Goal: Task Accomplishment & Management: Manage account settings

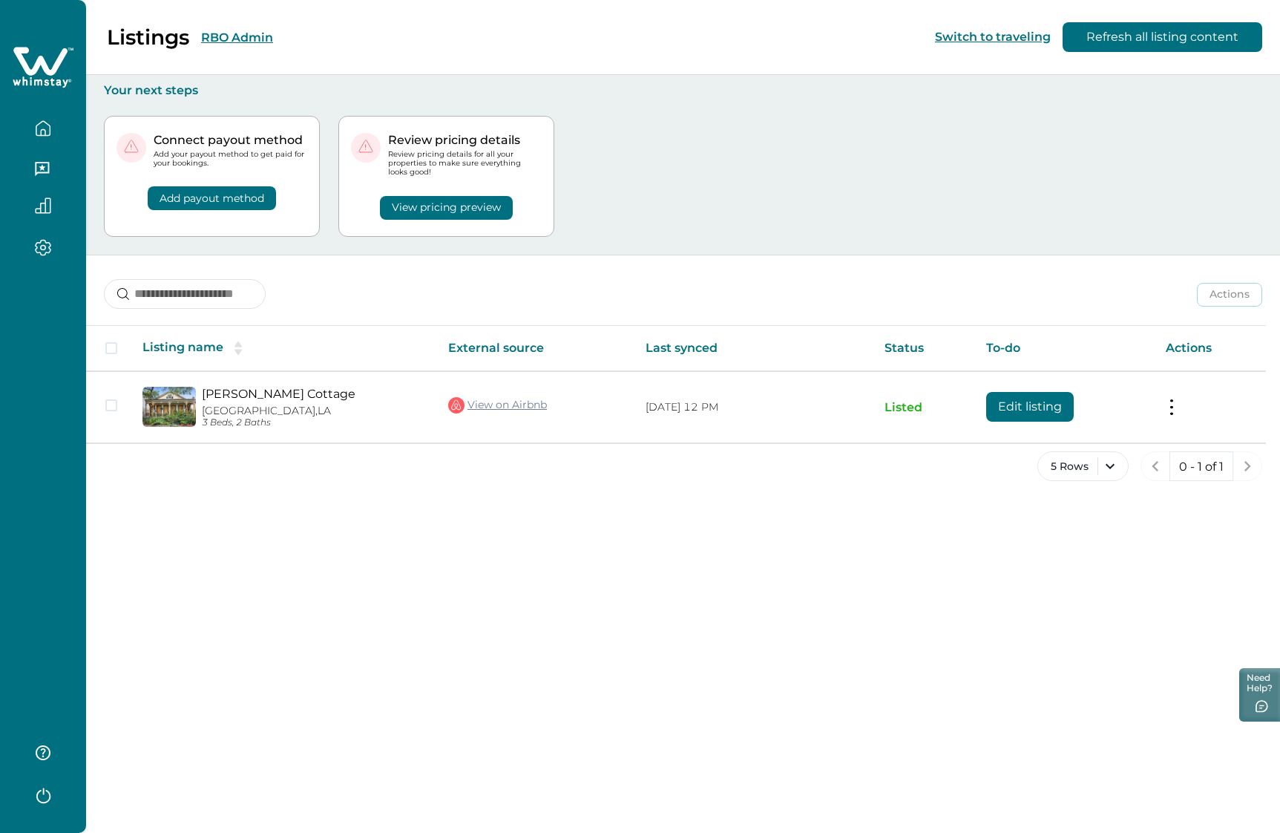
click at [237, 30] on button "RBO Admin" at bounding box center [237, 37] width 72 height 14
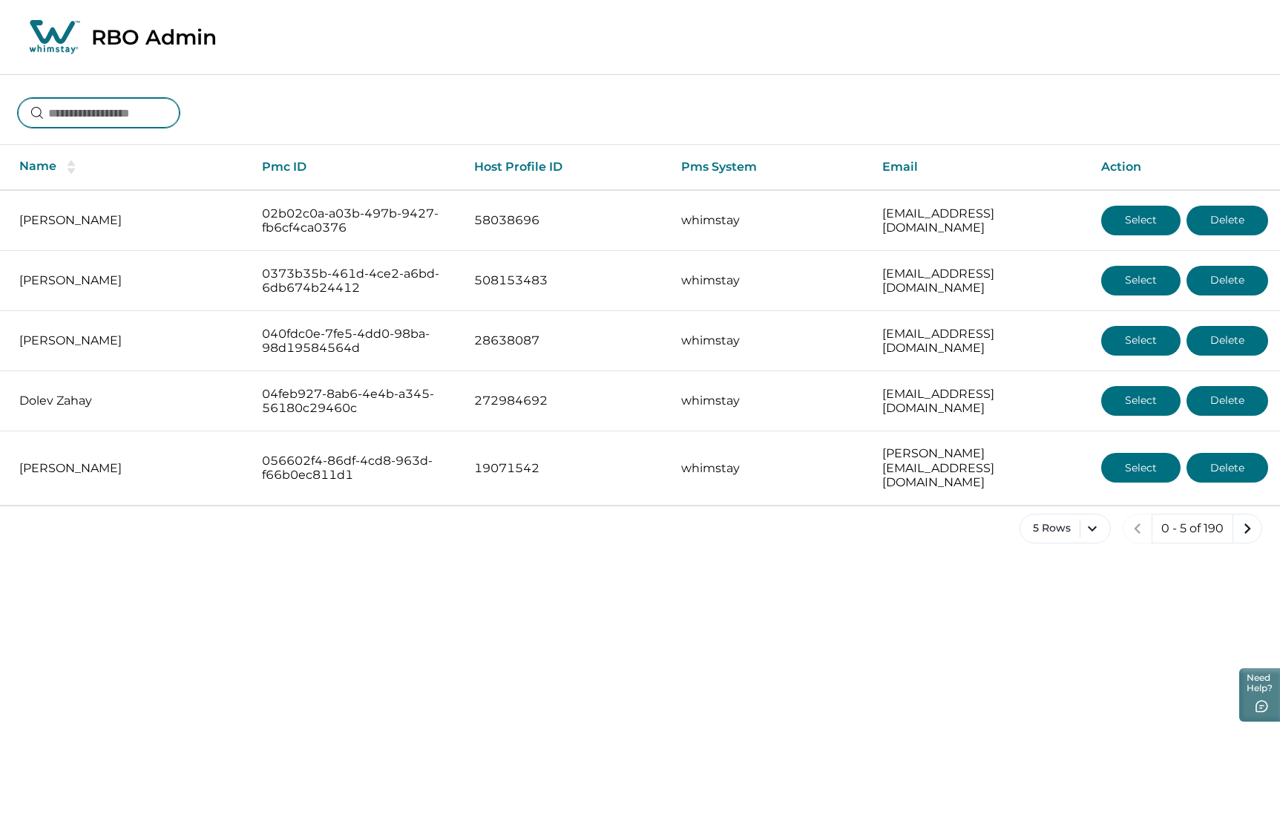
click at [114, 104] on input at bounding box center [99, 113] width 162 height 30
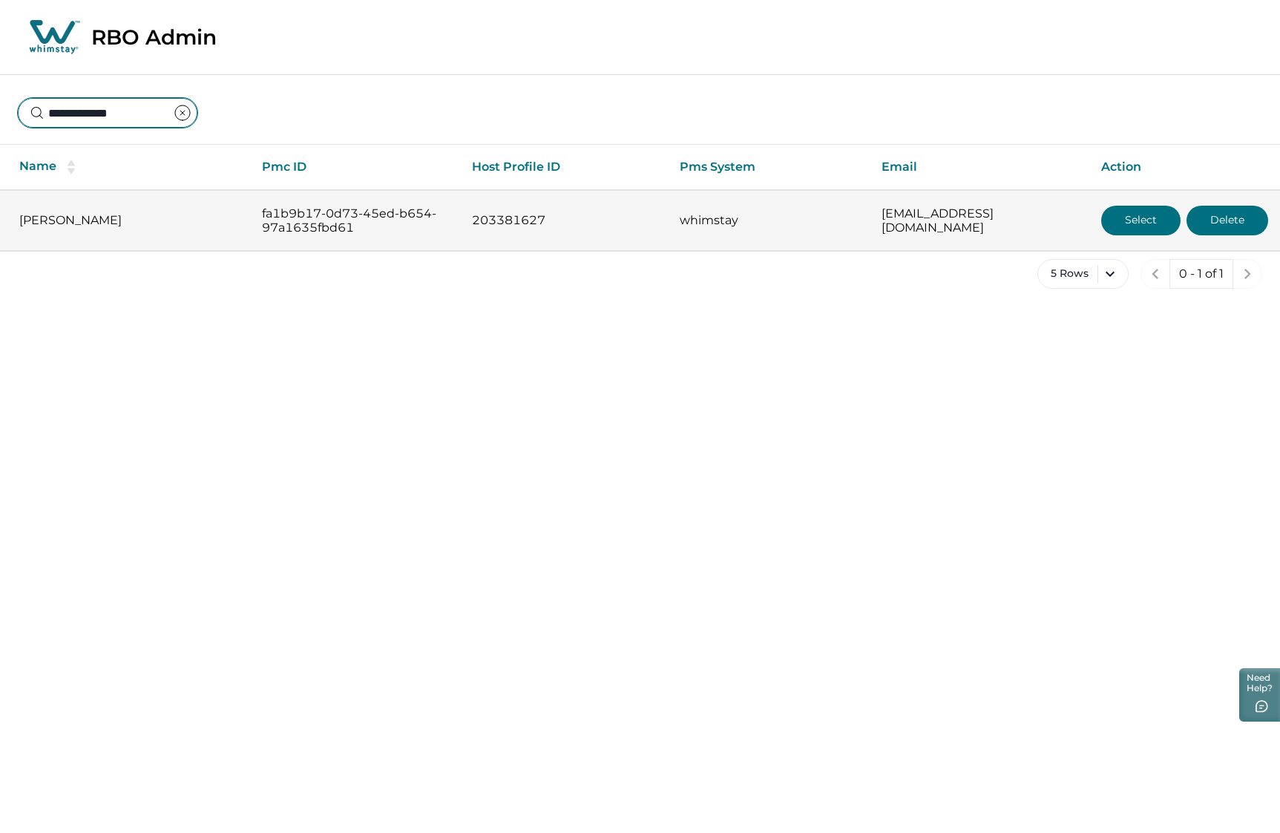
type input "**********"
click at [1125, 223] on button "Select" at bounding box center [1141, 221] width 79 height 30
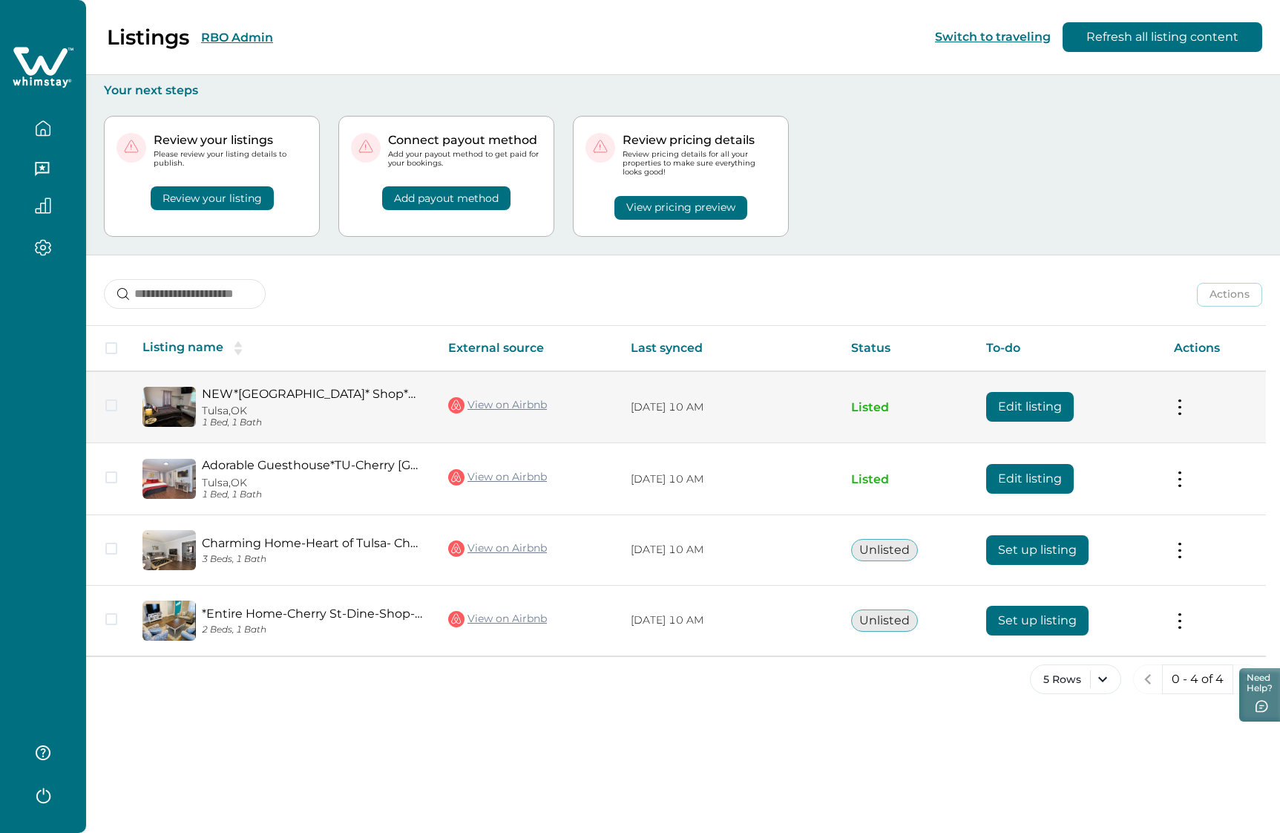
click at [1025, 408] on button "Edit listing" at bounding box center [1031, 407] width 88 height 30
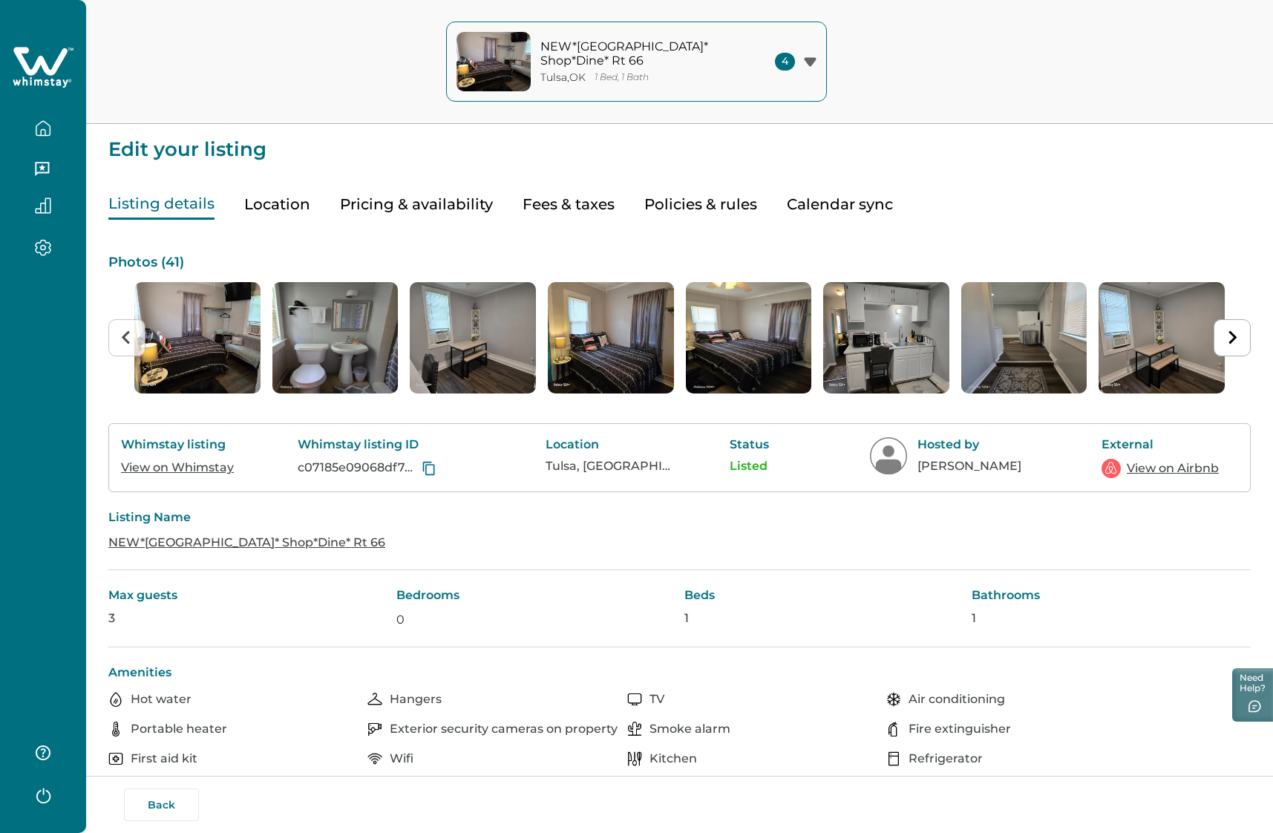
click at [390, 205] on button "Pricing & availability" at bounding box center [416, 204] width 153 height 30
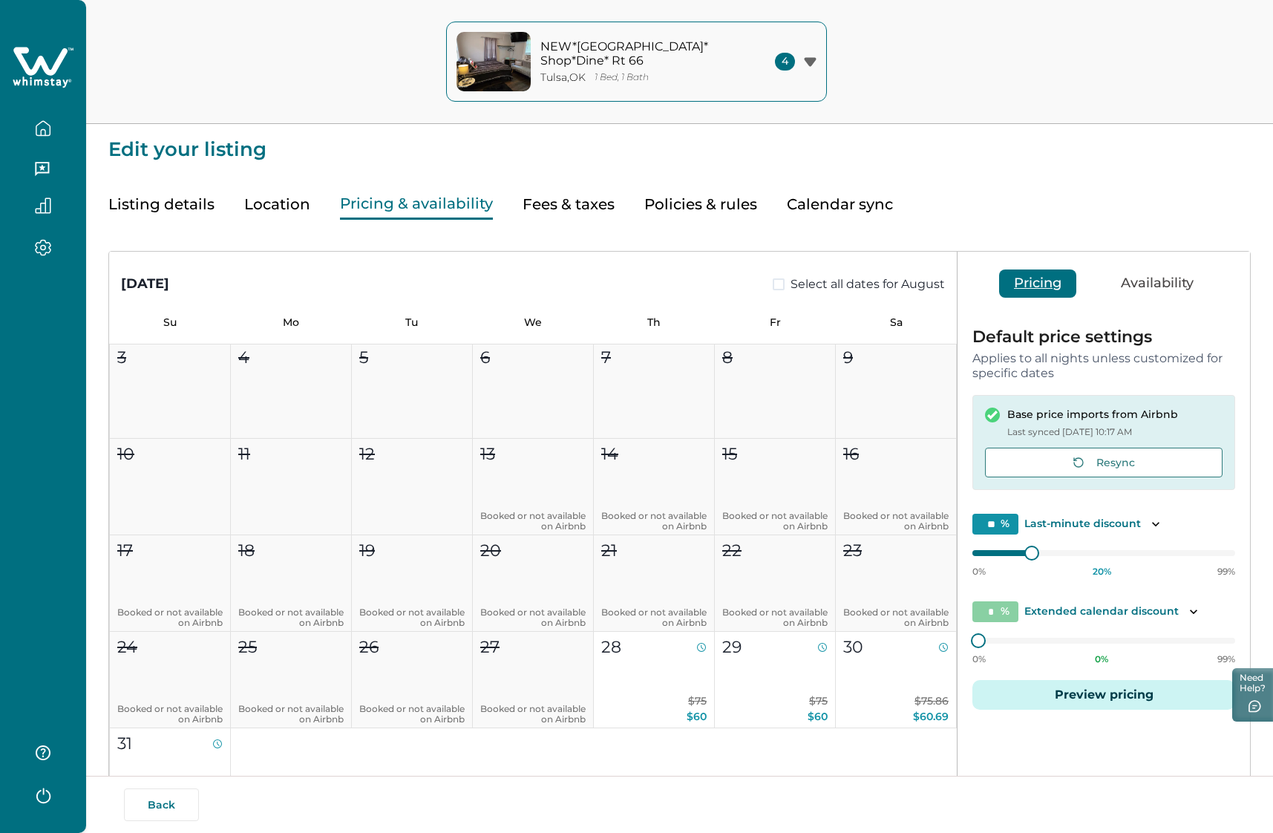
scroll to position [74, 0]
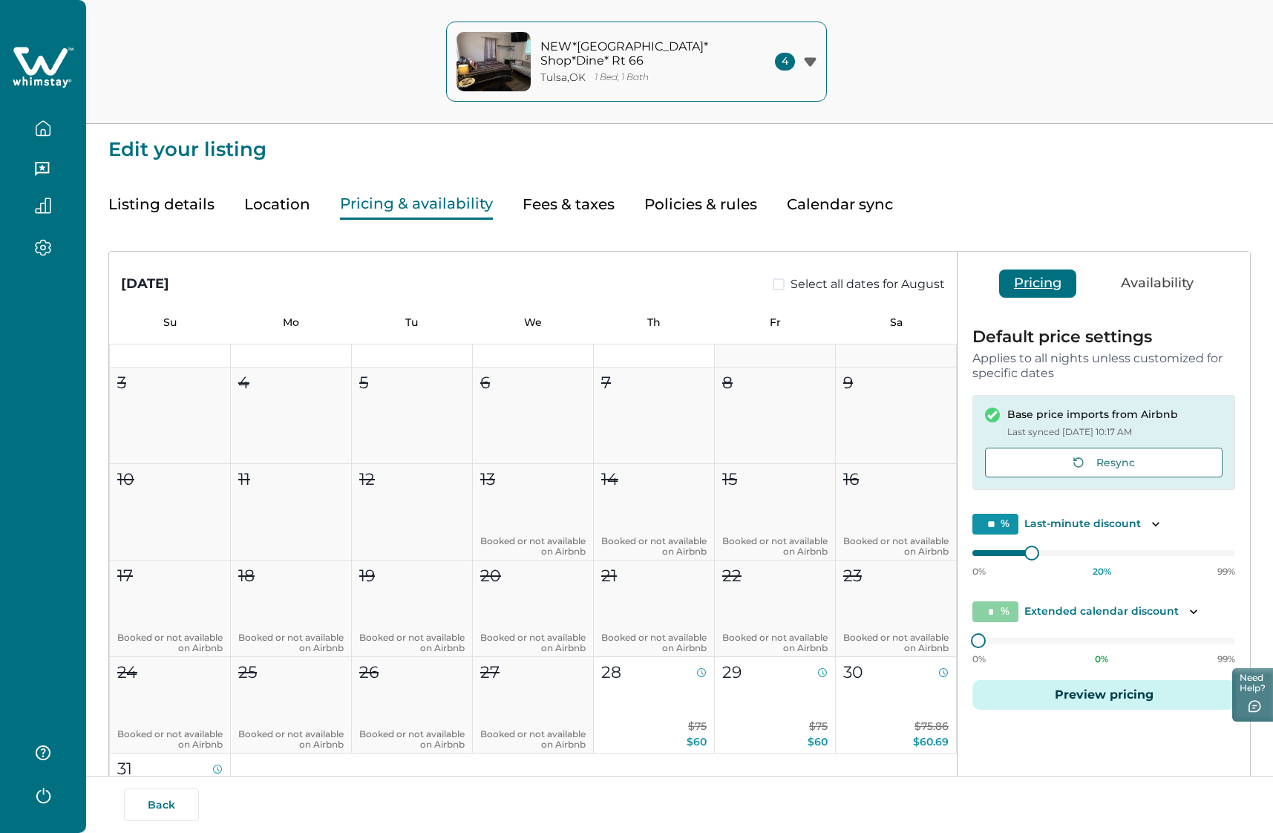
click at [1070, 62] on div "NEW*[GEOGRAPHIC_DATA]* Shop*Dine* [GEOGRAPHIC_DATA] 1 Bed, 1 Bath 4 [GEOGRAPHIC…" at bounding box center [636, 62] width 1273 height 124
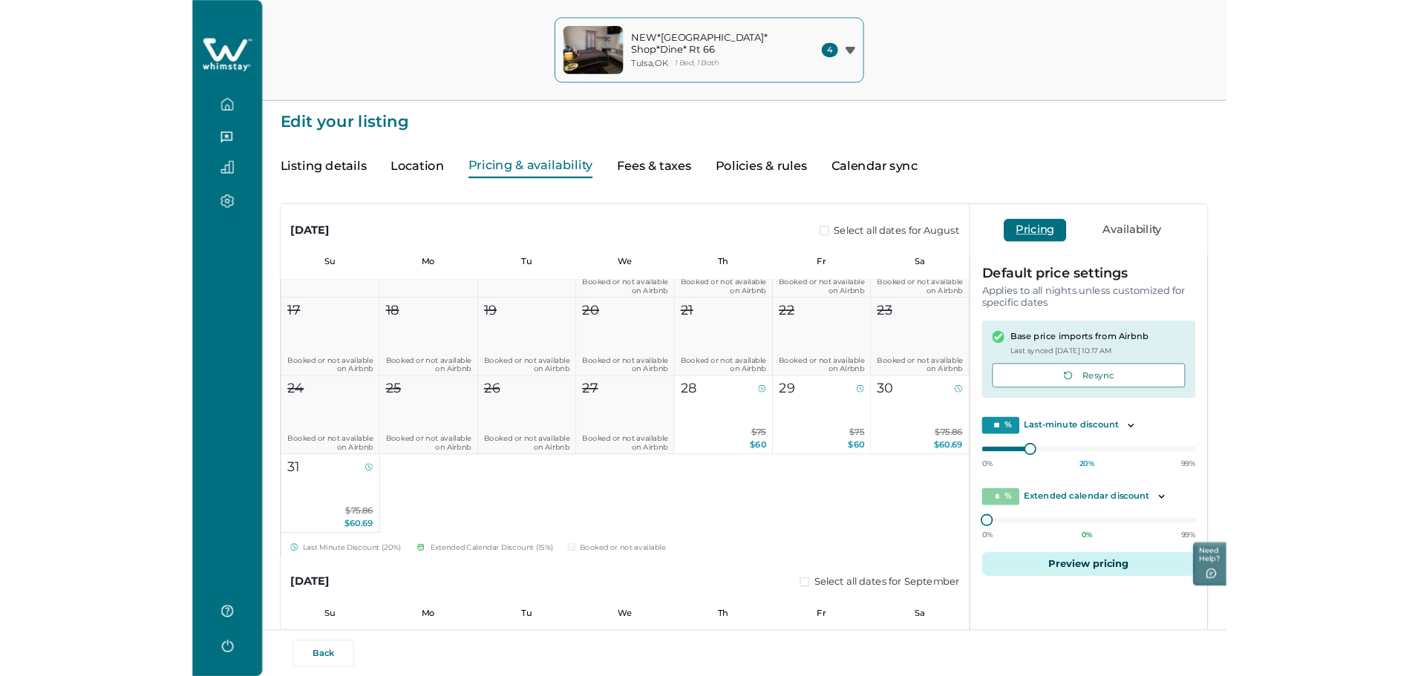
scroll to position [297, 0]
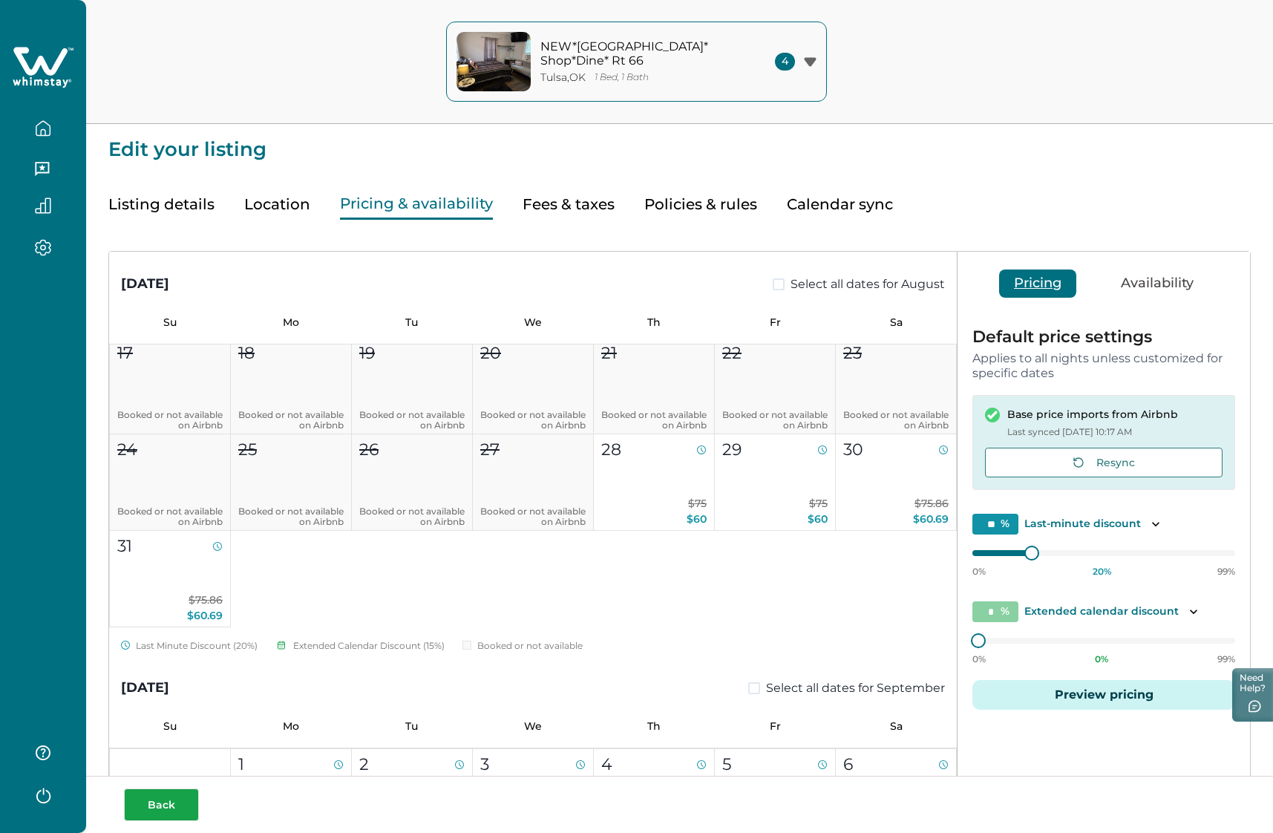
click at [167, 799] on button "Back" at bounding box center [161, 804] width 75 height 33
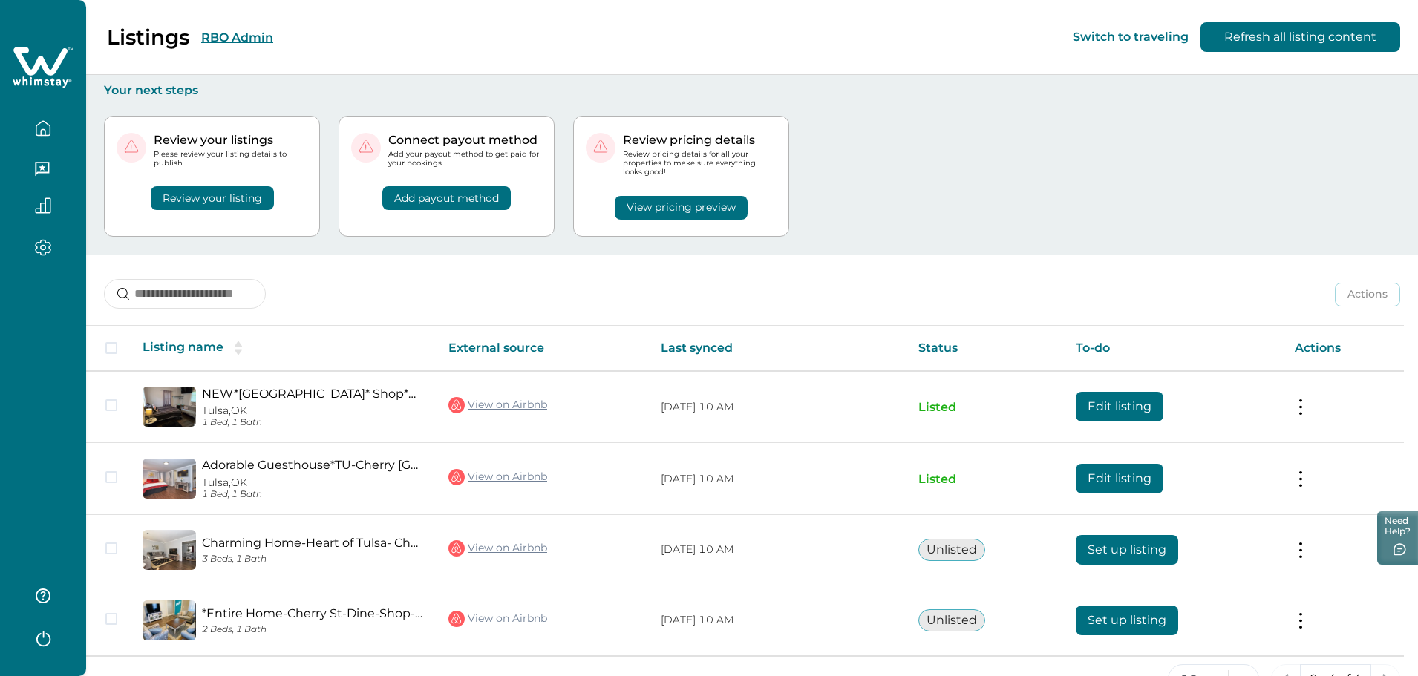
click at [49, 116] on button "button" at bounding box center [43, 129] width 62 height 30
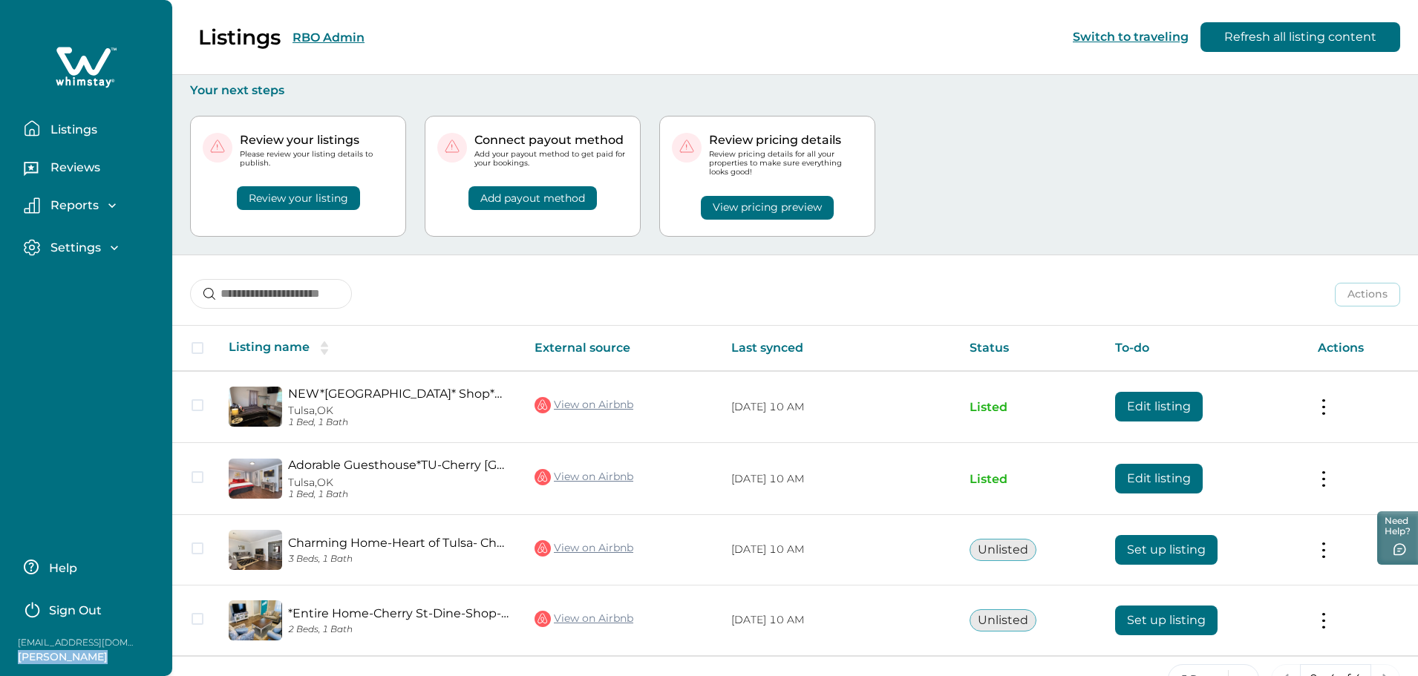
drag, startPoint x: 19, startPoint y: 655, endPoint x: 159, endPoint y: 657, distance: 139.6
click at [159, 657] on div "Help Sign Out [EMAIL_ADDRESS][DOMAIN_NAME] [PERSON_NAME]" at bounding box center [86, 608] width 172 height 136
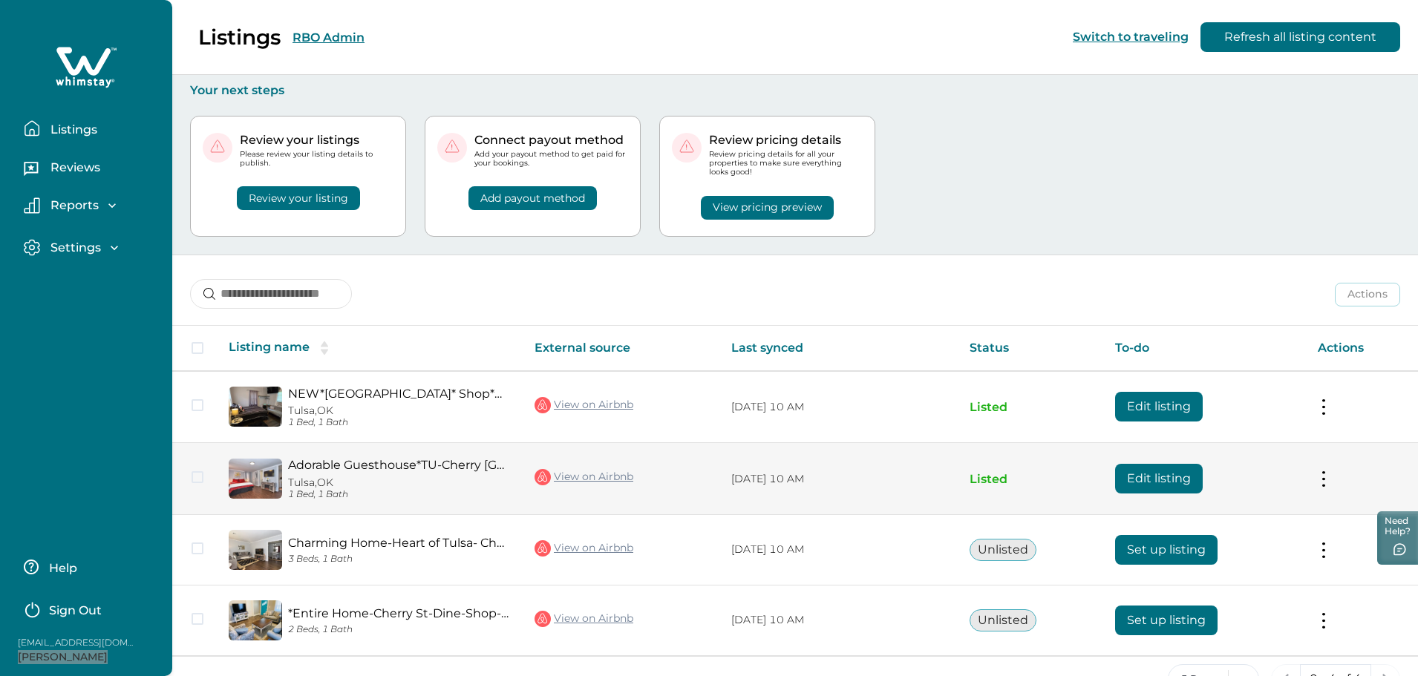
scroll to position [42, 0]
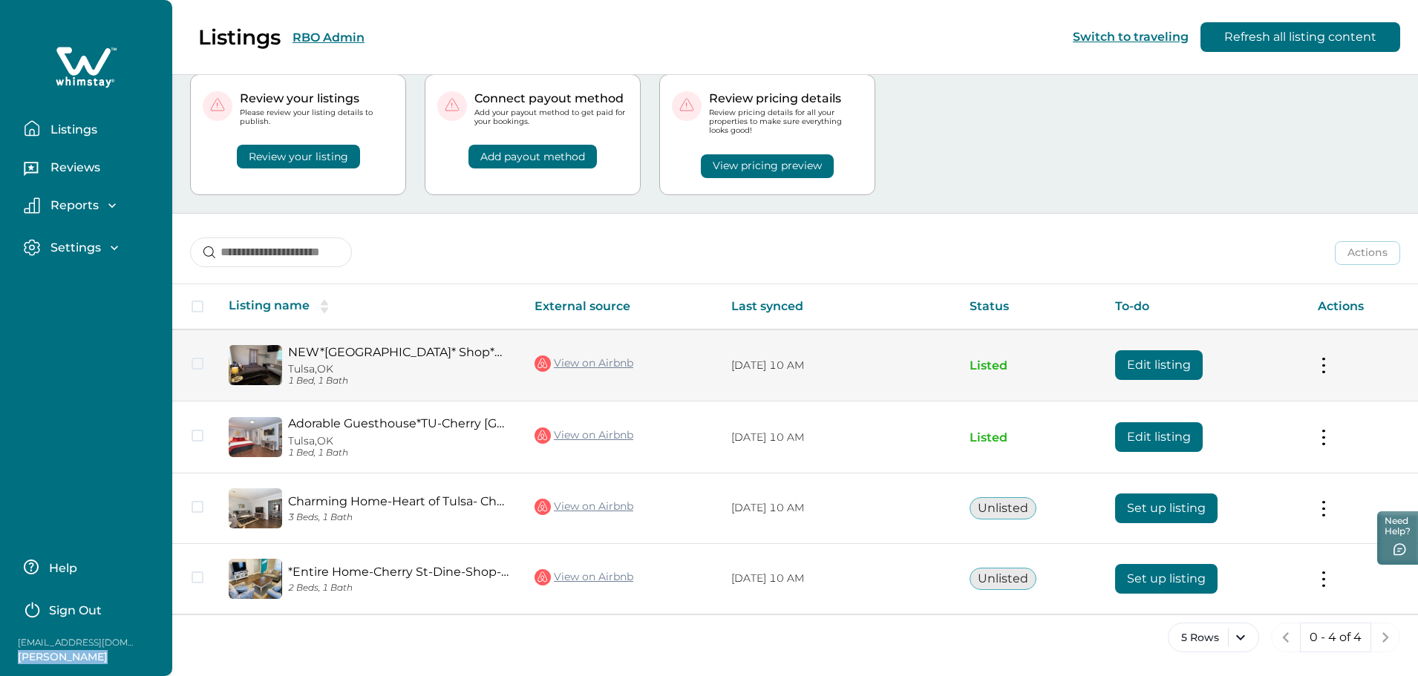
click at [1136, 364] on button "Edit listing" at bounding box center [1159, 365] width 88 height 30
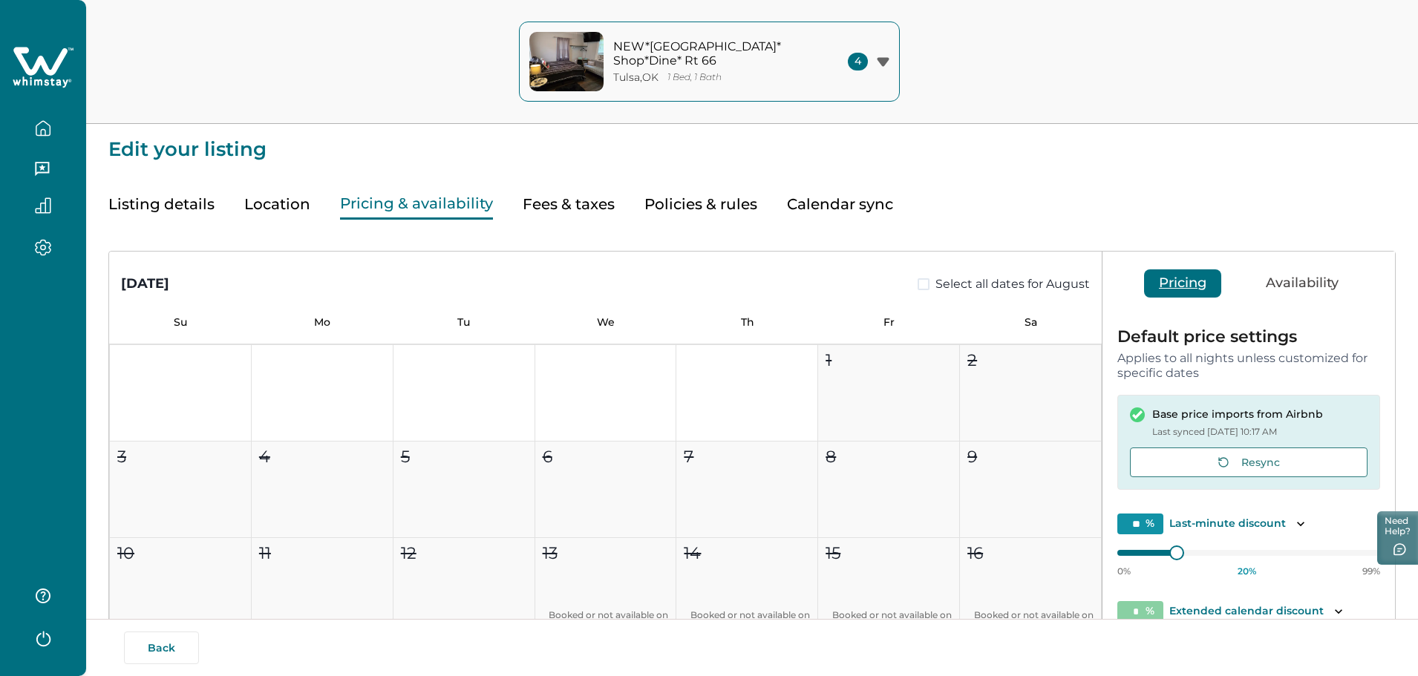
click at [408, 206] on button "Pricing & availability" at bounding box center [416, 204] width 153 height 30
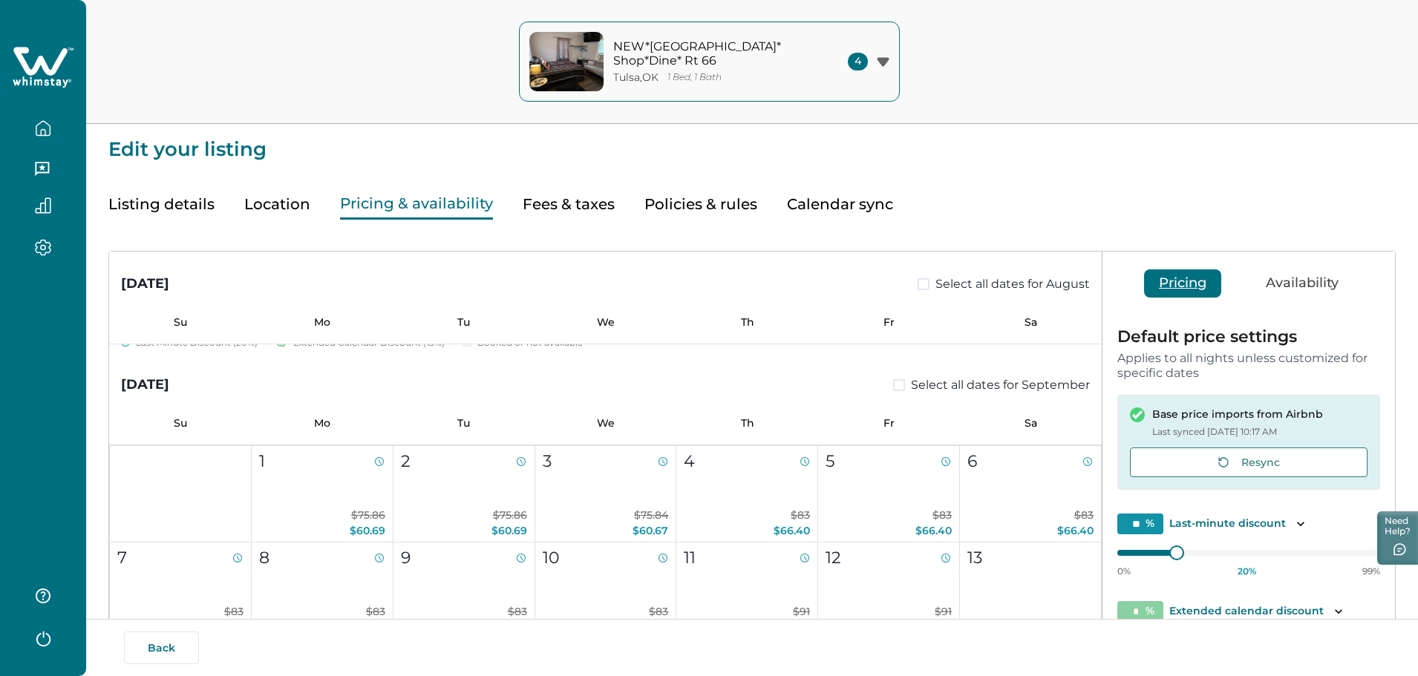
scroll to position [594, 0]
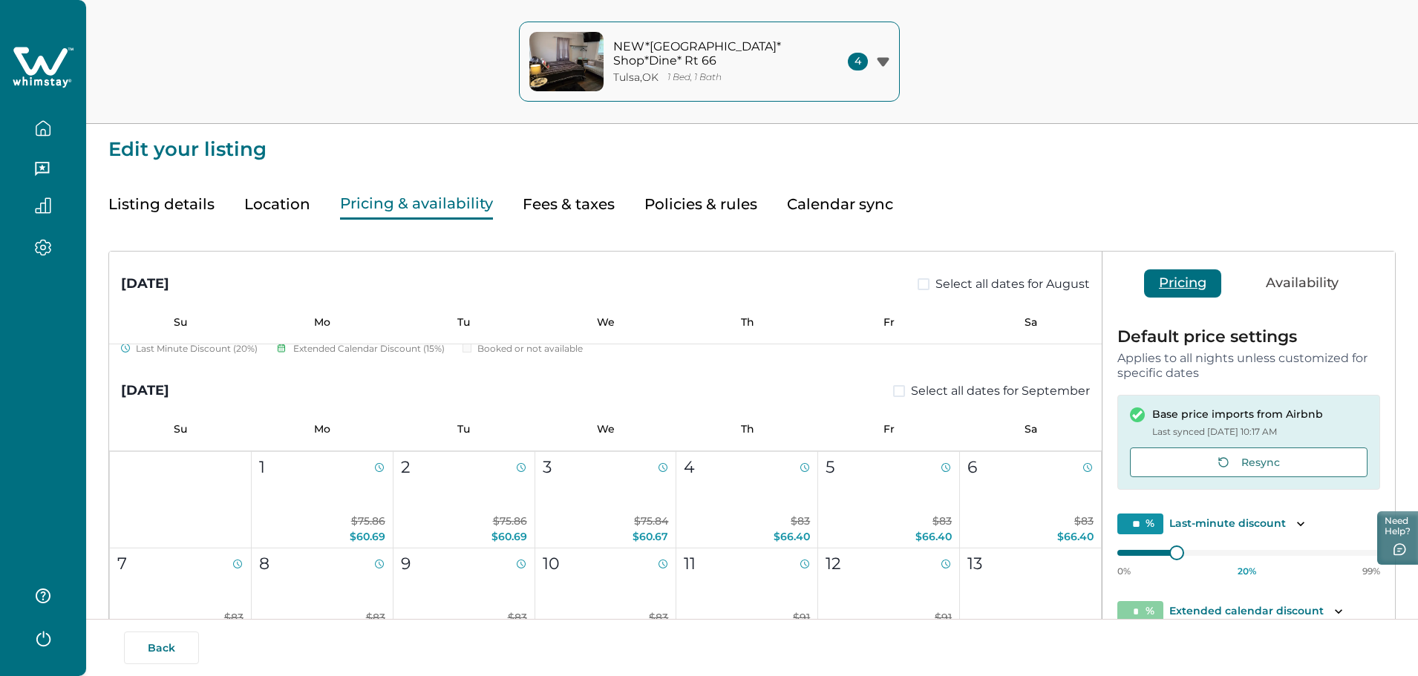
click at [822, 203] on button "Calendar sync" at bounding box center [840, 204] width 106 height 30
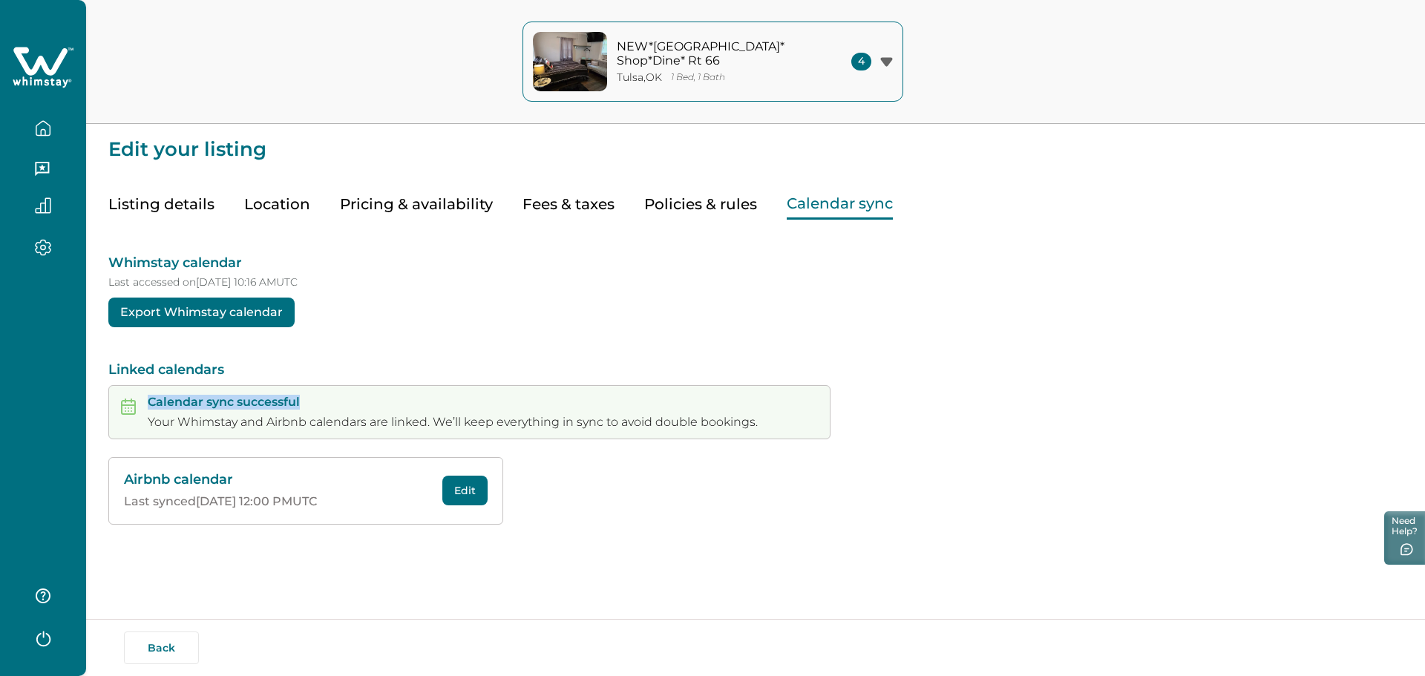
drag, startPoint x: 151, startPoint y: 400, endPoint x: 323, endPoint y: 400, distance: 171.5
click at [323, 400] on p "Calendar sync successful" at bounding box center [453, 402] width 610 height 15
drag, startPoint x: 362, startPoint y: 500, endPoint x: 108, endPoint y: 506, distance: 253.9
click at [108, 506] on div "Edit your listing Listing details Location Pricing & availability Fees & taxes …" at bounding box center [755, 304] width 1339 height 608
click at [134, 209] on button "Listing details" at bounding box center [161, 204] width 106 height 30
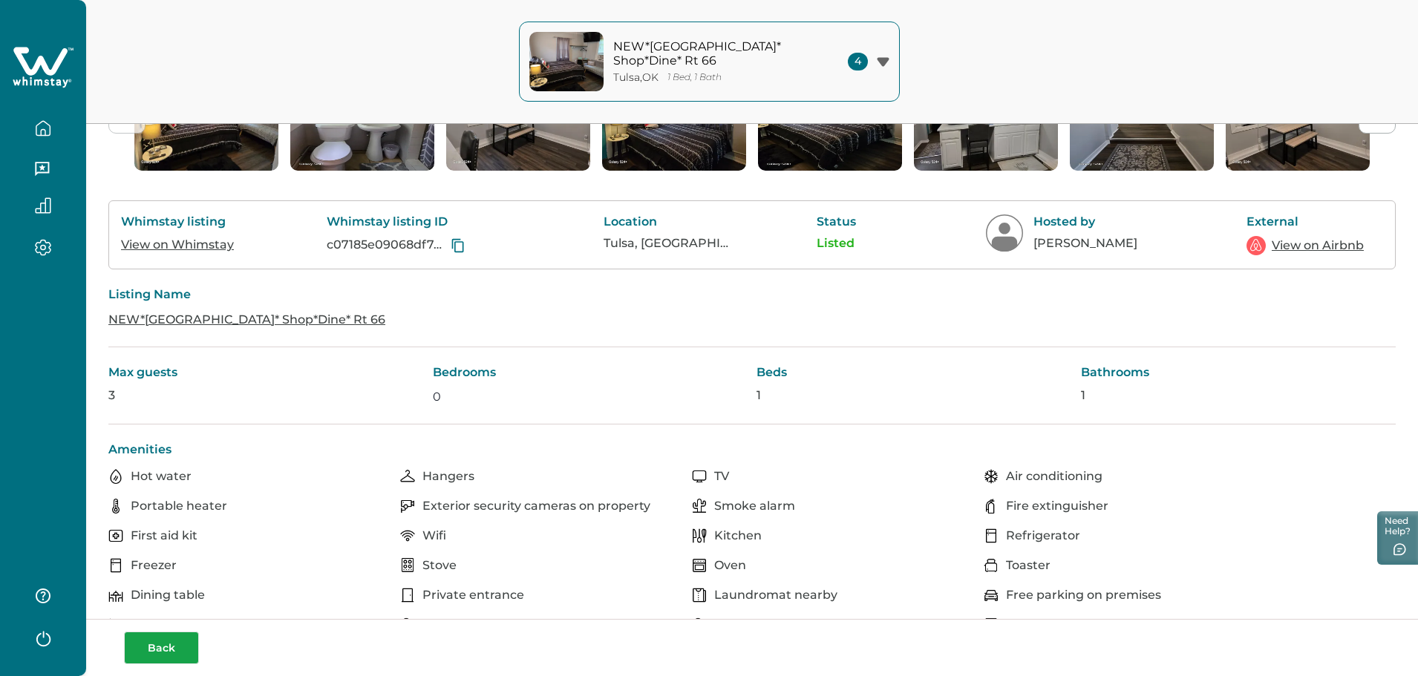
click at [151, 652] on button "Back" at bounding box center [161, 648] width 75 height 33
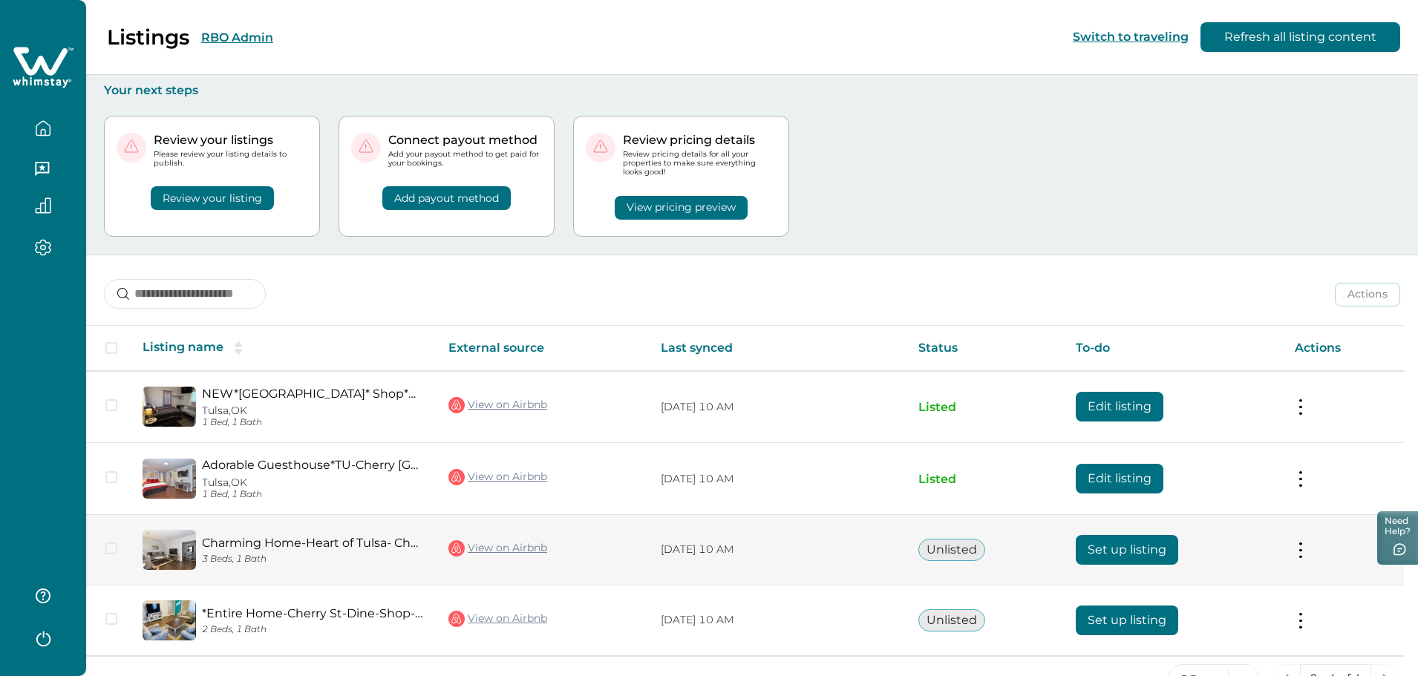
click at [1147, 549] on button "Set up listing" at bounding box center [1127, 550] width 102 height 30
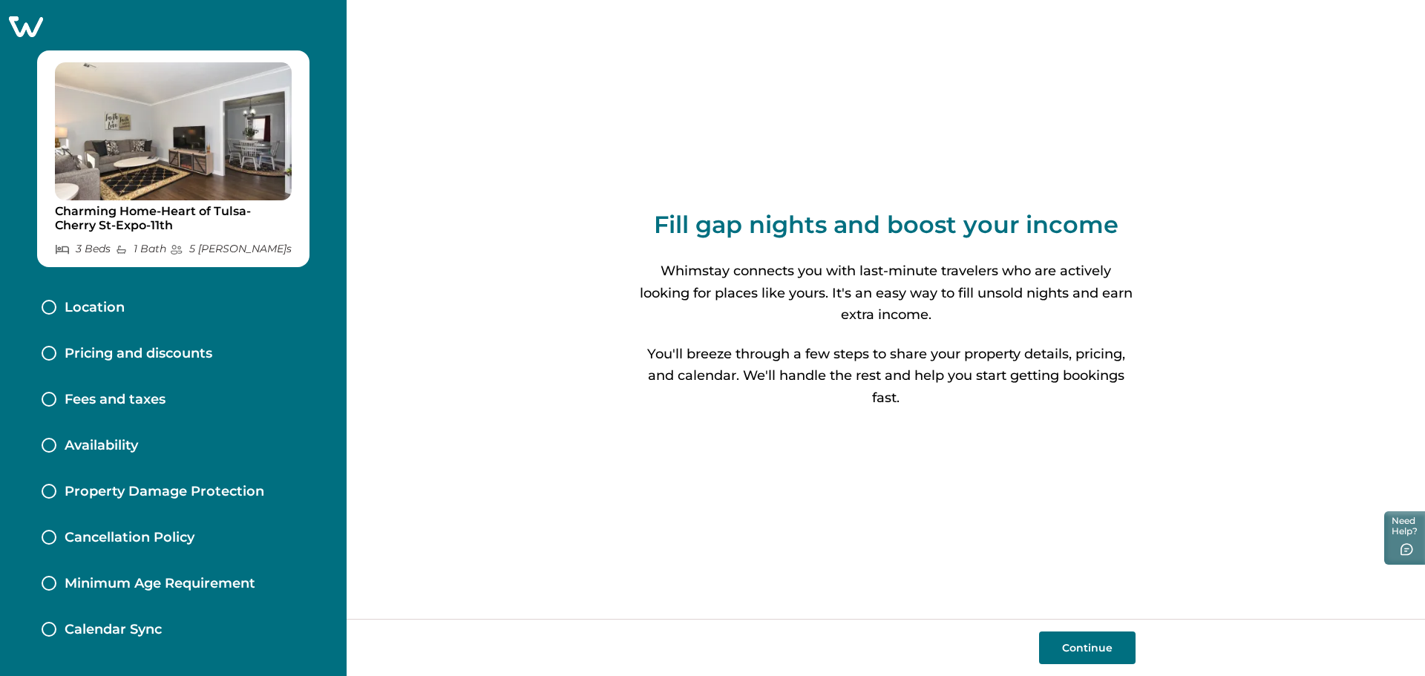
drag, startPoint x: 85, startPoint y: 305, endPoint x: 109, endPoint y: 337, distance: 40.2
click at [86, 306] on p "Location" at bounding box center [95, 308] width 60 height 16
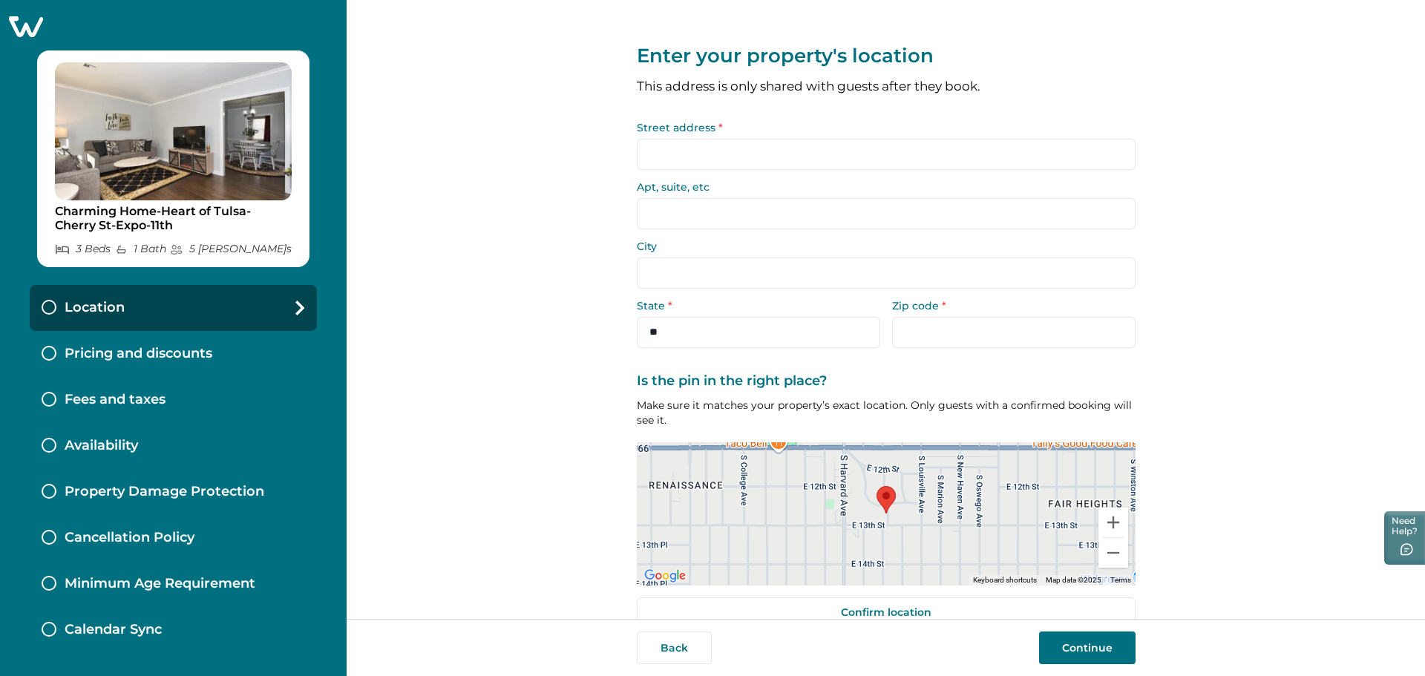
click at [146, 354] on p "Pricing and discounts" at bounding box center [139, 354] width 148 height 16
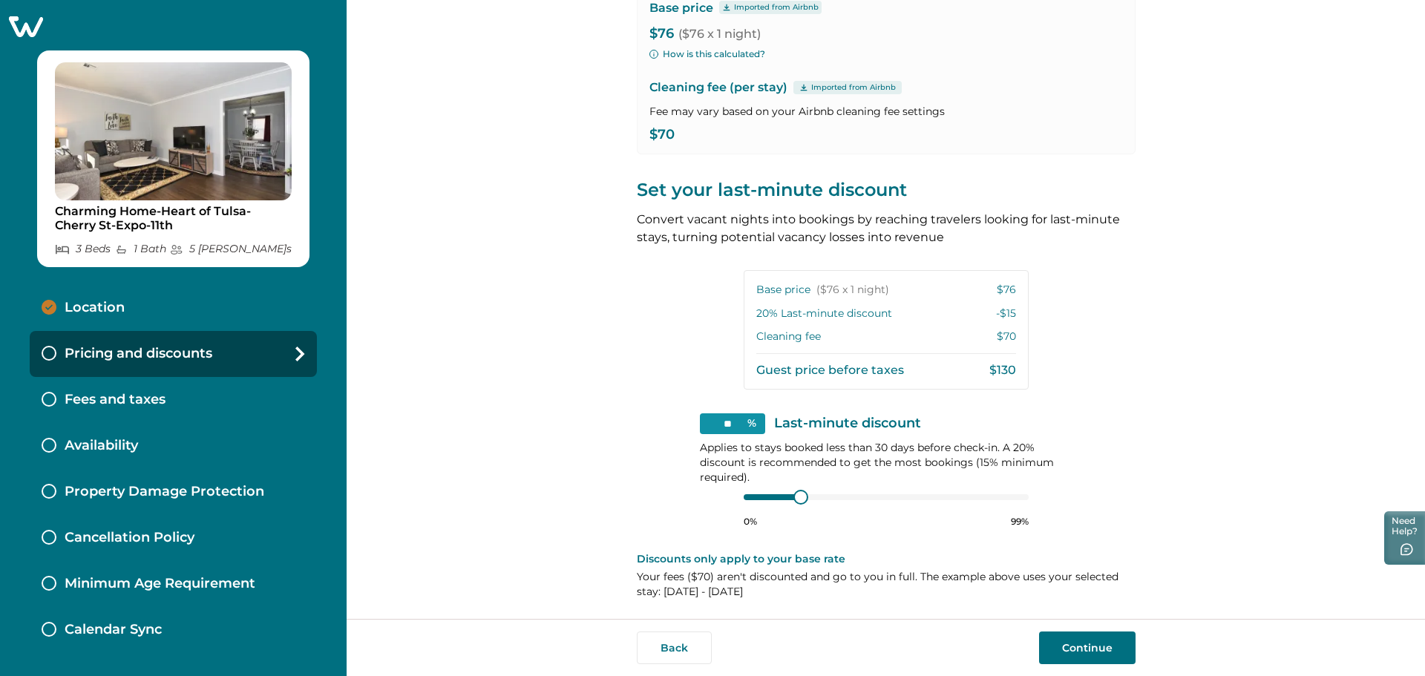
scroll to position [173, 0]
click at [151, 399] on p "Fees and taxes" at bounding box center [115, 400] width 101 height 16
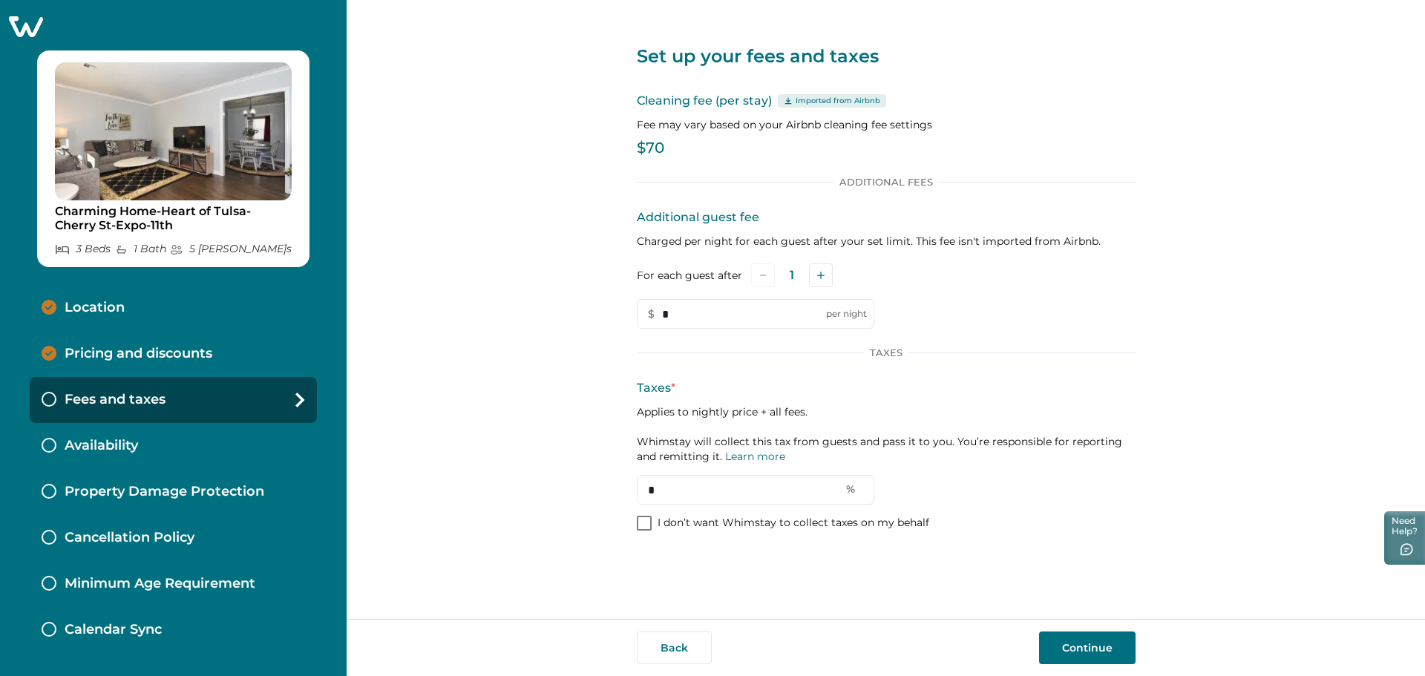
click at [105, 445] on p "Availability" at bounding box center [101, 446] width 73 height 16
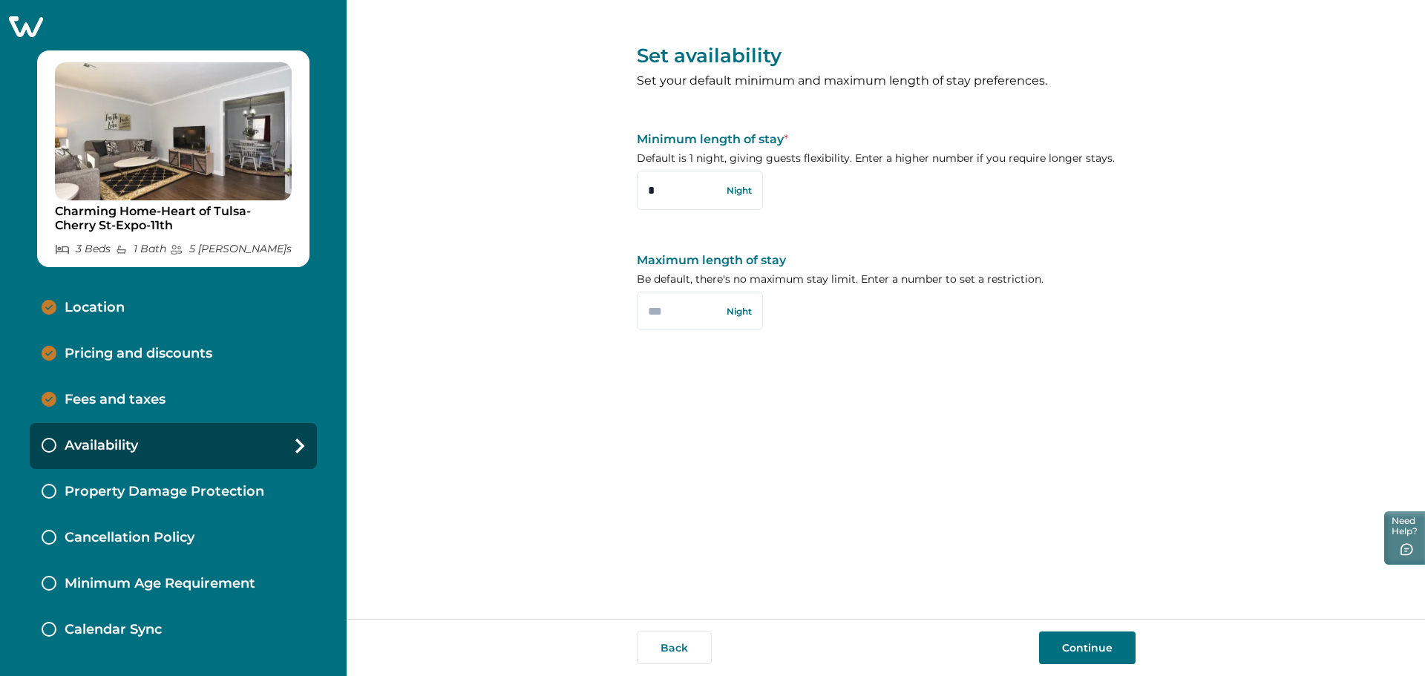
click at [149, 493] on p "Property Damage Protection" at bounding box center [165, 492] width 200 height 16
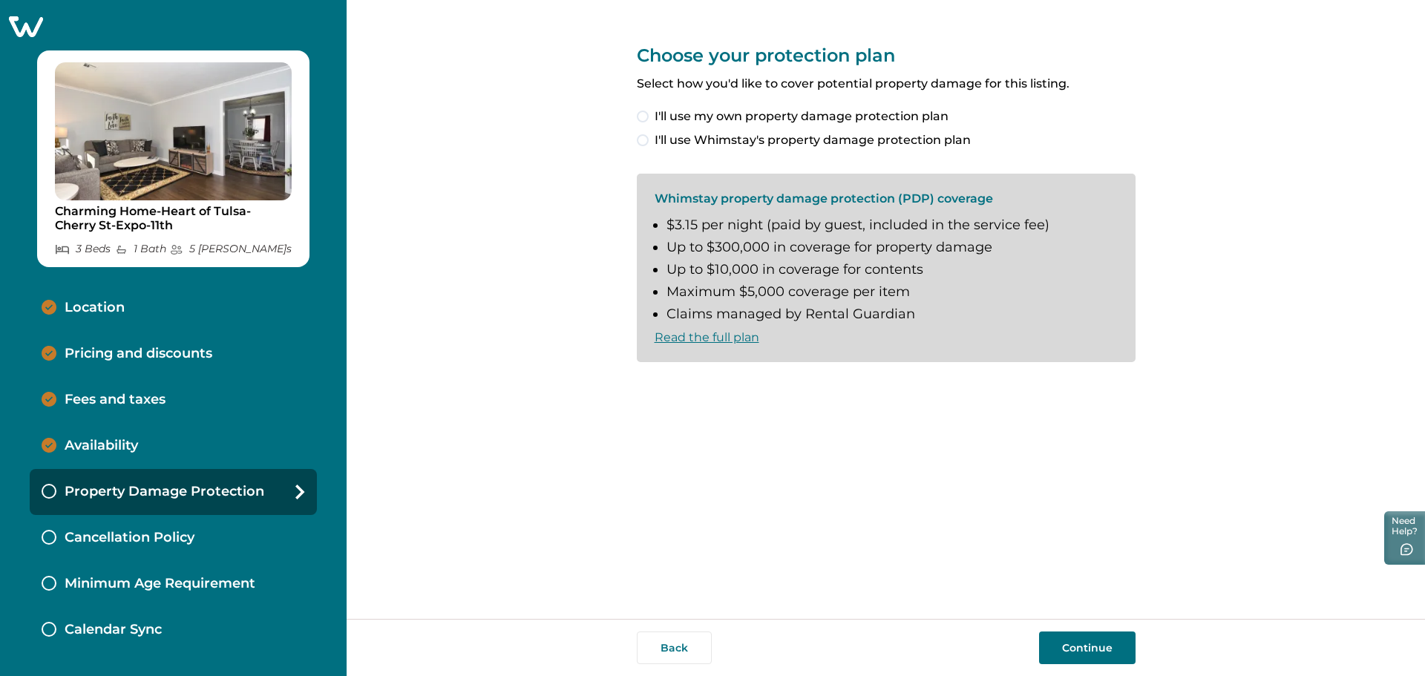
click at [124, 530] on p "Cancellation Policy" at bounding box center [130, 538] width 130 height 16
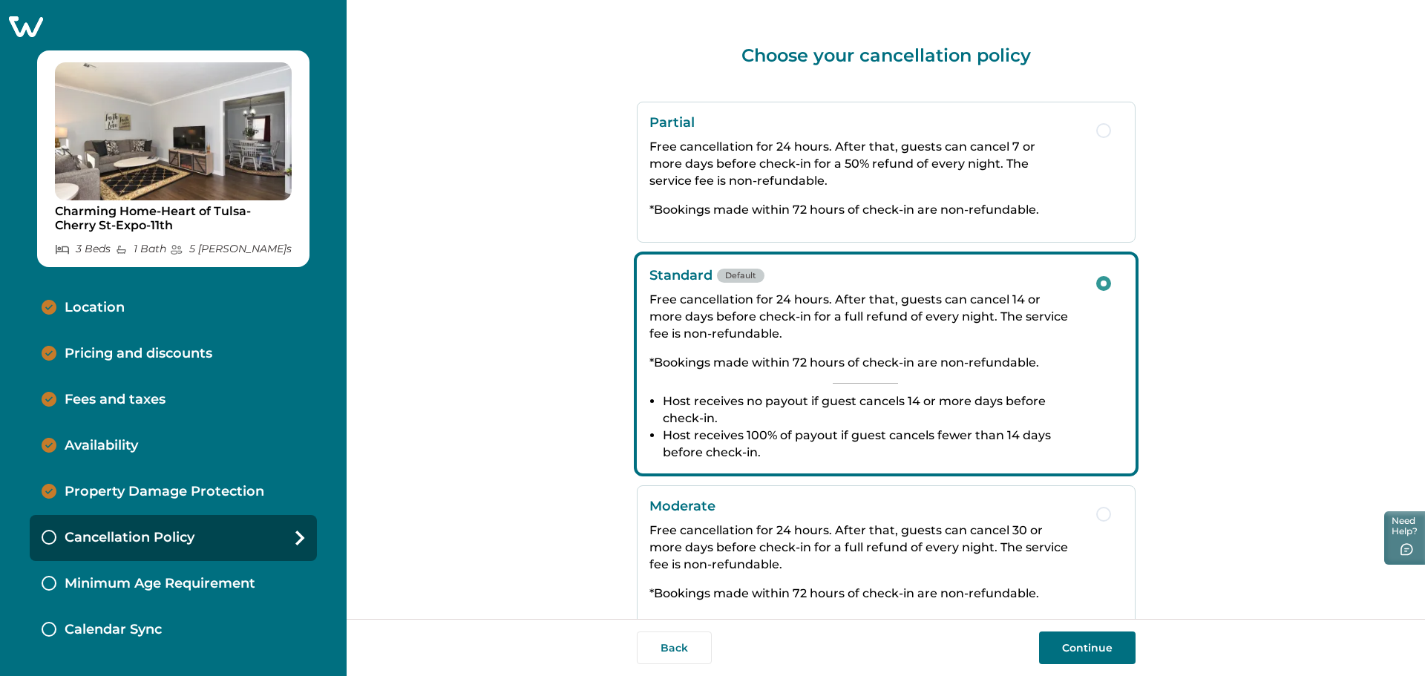
click at [183, 582] on p "Minimum Age Requirement" at bounding box center [160, 584] width 191 height 16
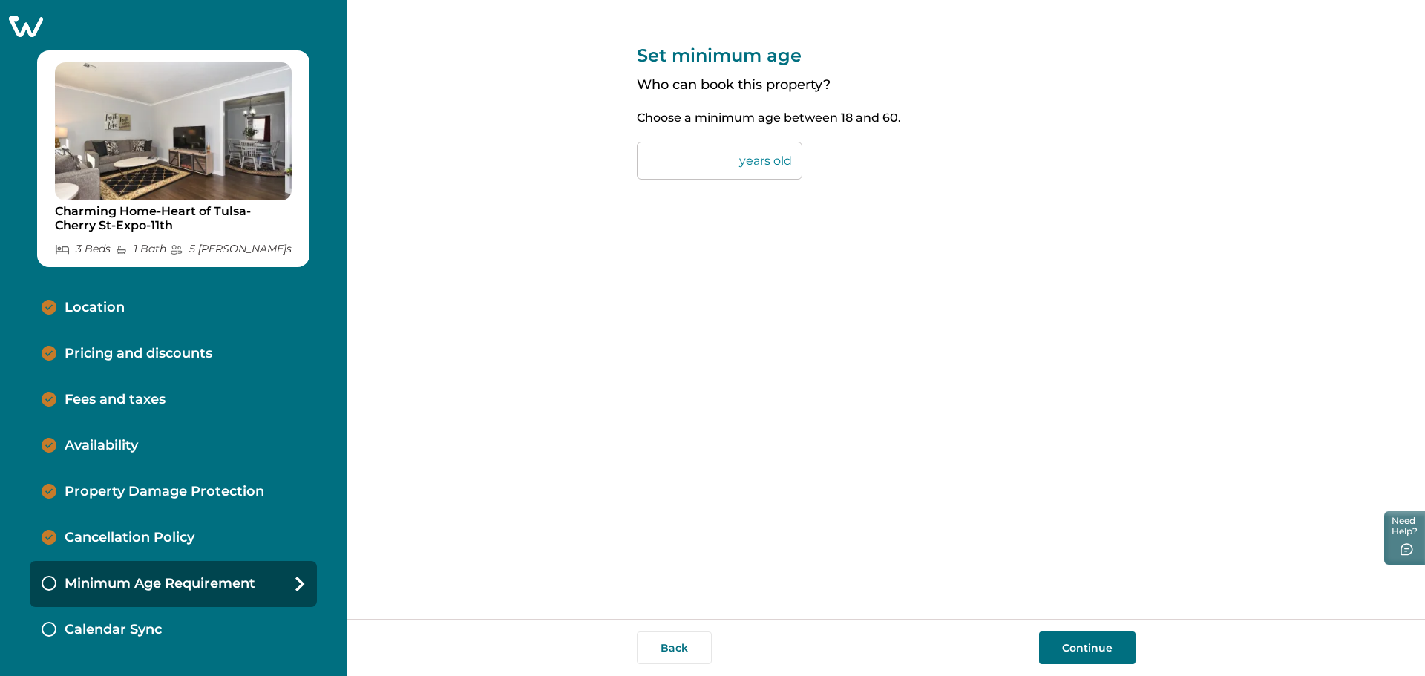
drag, startPoint x: 685, startPoint y: 164, endPoint x: 609, endPoint y: 160, distance: 76.5
click at [617, 159] on div "Set minimum age Who can book this property? Choose a minimum age between [DEMOG…" at bounding box center [886, 309] width 1079 height 619
click at [134, 626] on p "Calendar Sync" at bounding box center [113, 630] width 97 height 16
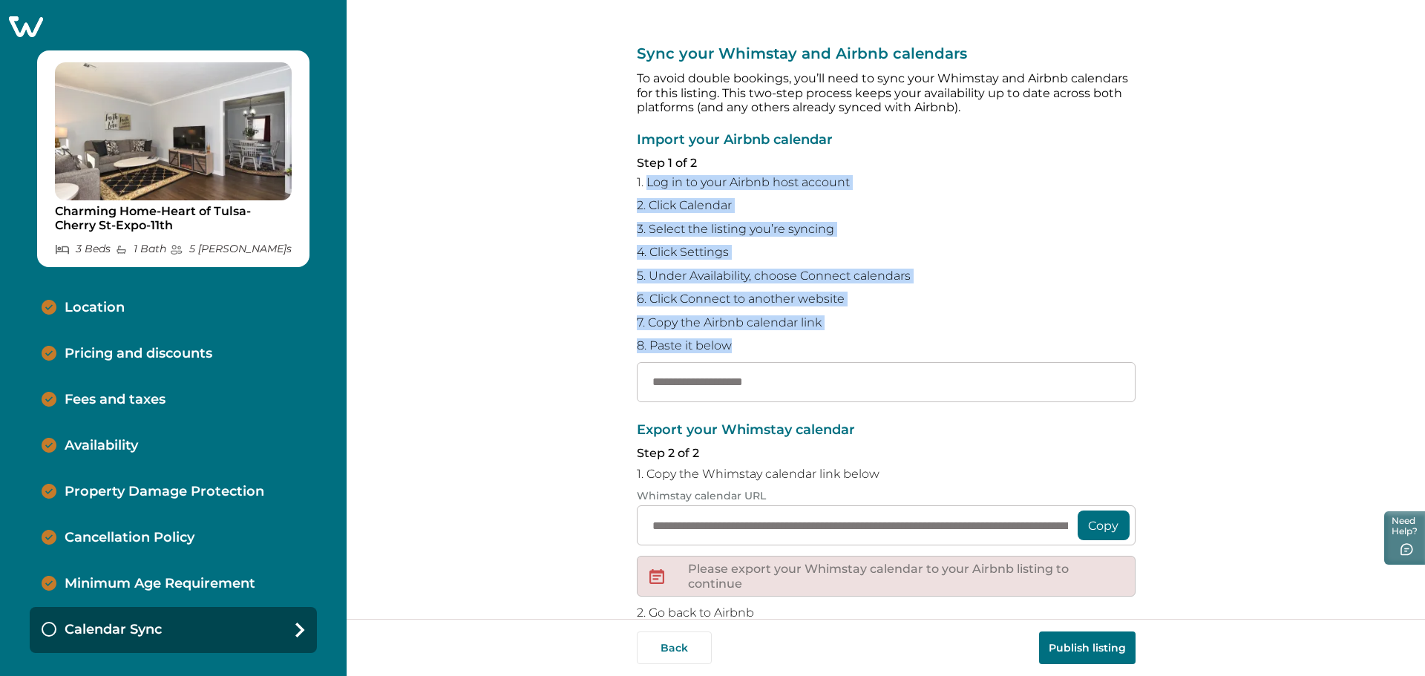
drag, startPoint x: 641, startPoint y: 184, endPoint x: 765, endPoint y: 344, distance: 202.2
click at [765, 344] on div "Import your Airbnb calendar Step 1 of 2 1. Log in to your Airbnb host account 2…" at bounding box center [886, 267] width 499 height 269
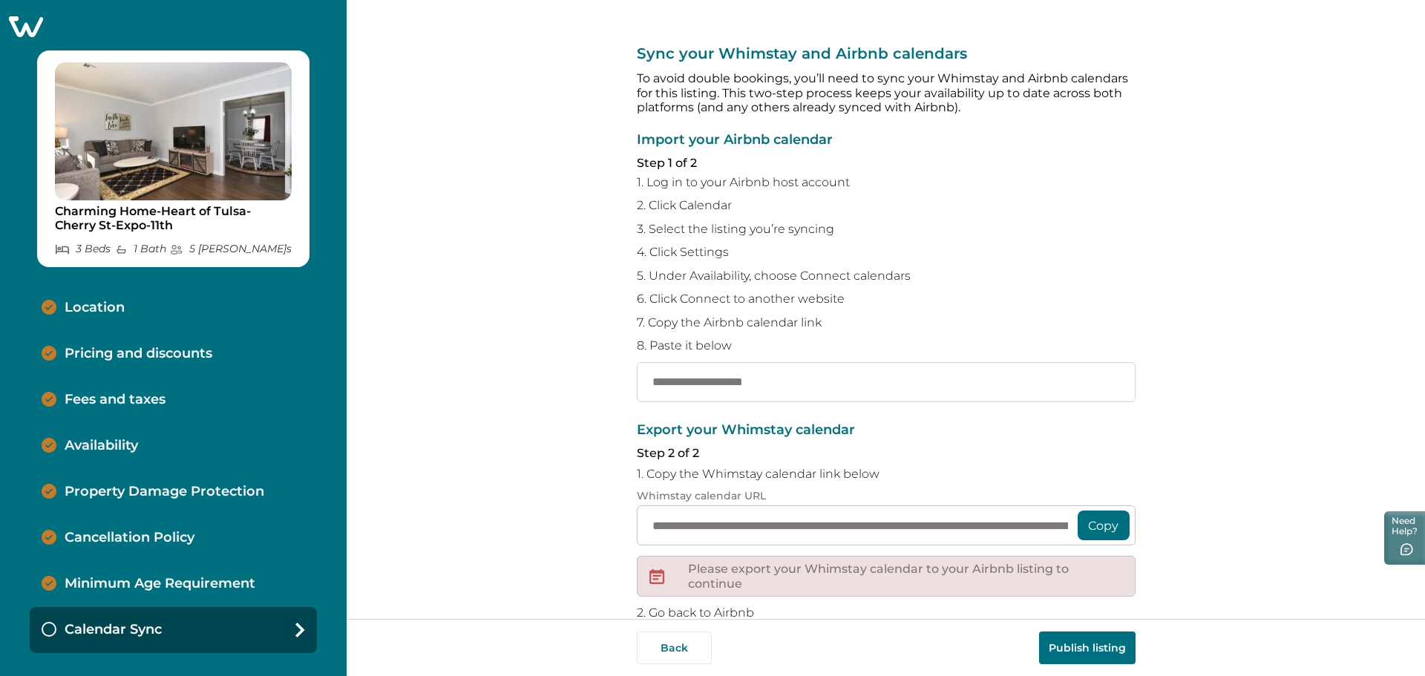
click at [770, 382] on input "text" at bounding box center [886, 382] width 499 height 40
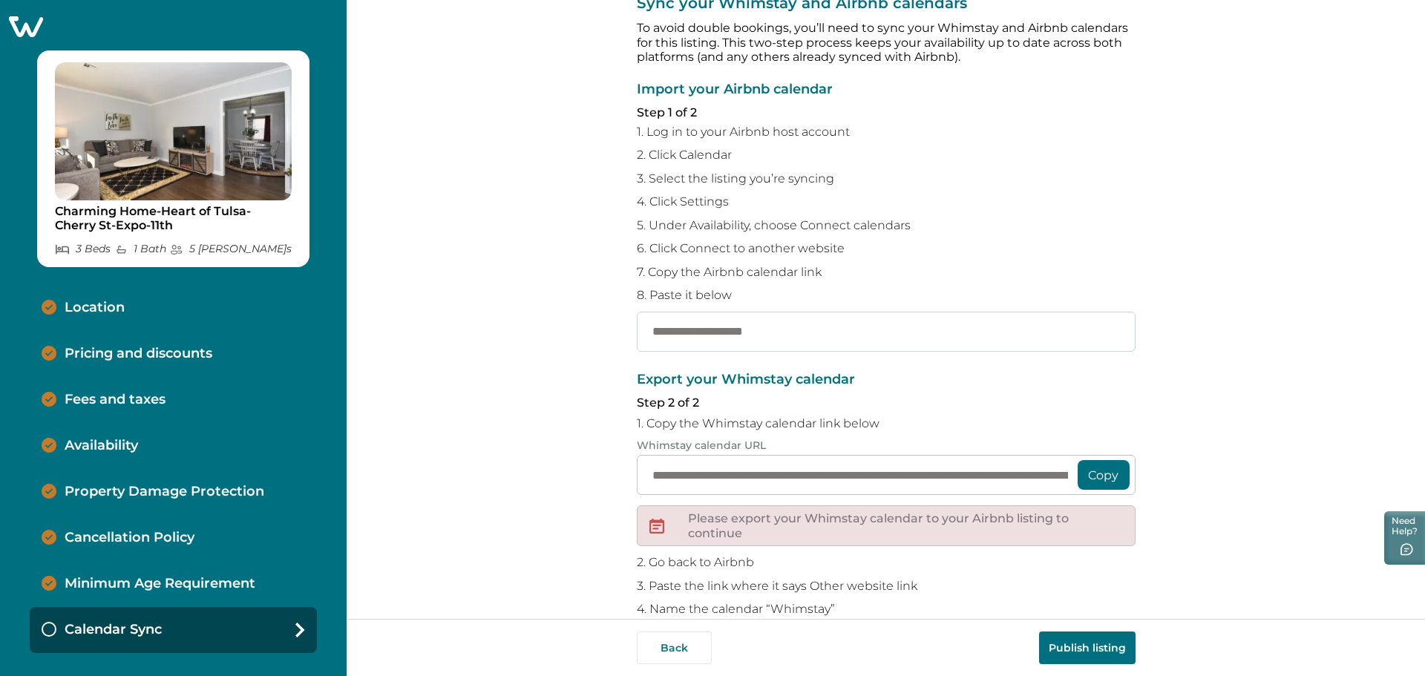
scroll to position [74, 0]
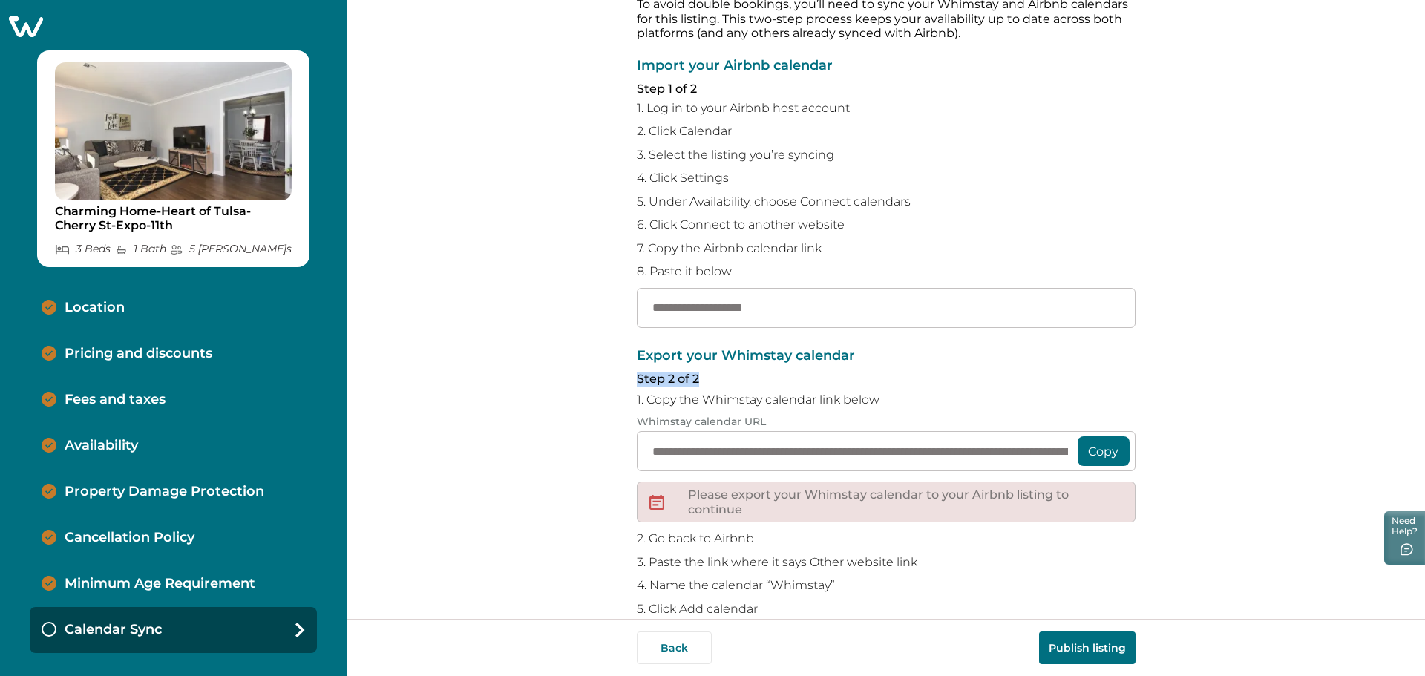
drag, startPoint x: 633, startPoint y: 378, endPoint x: 701, endPoint y: 379, distance: 67.6
click at [701, 379] on p "Step 2 of 2" at bounding box center [886, 379] width 499 height 15
click at [1096, 451] on button "Copy" at bounding box center [1104, 451] width 52 height 30
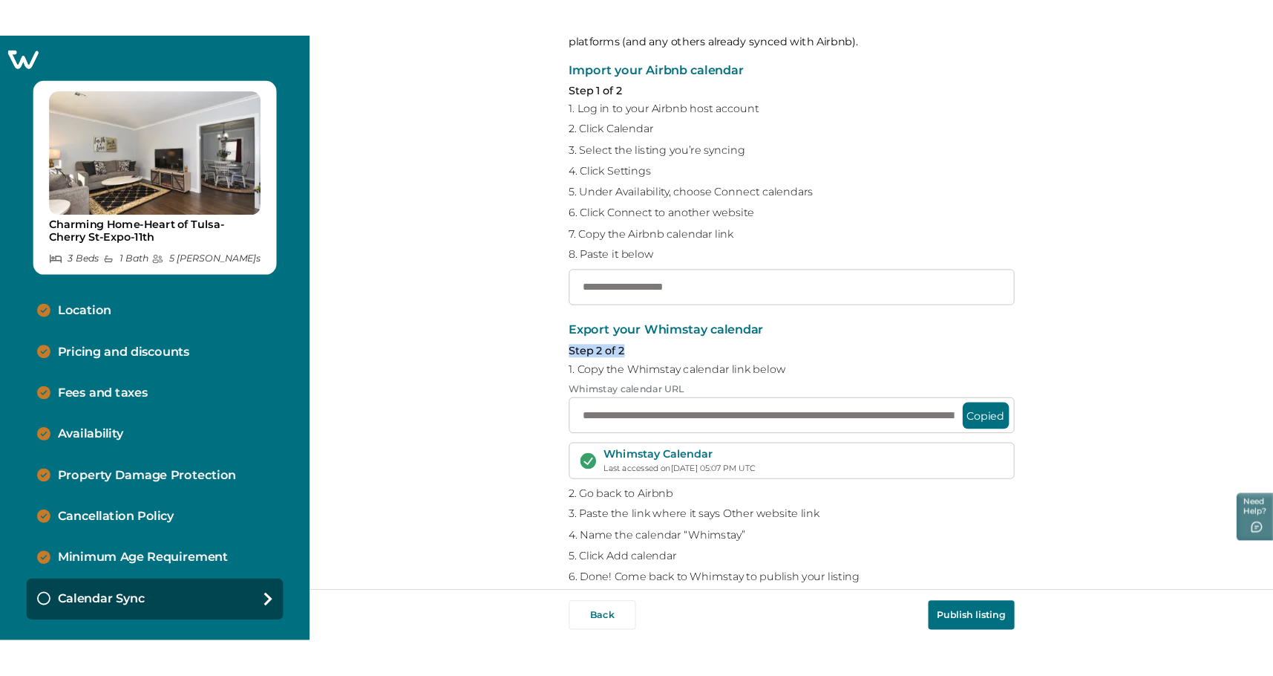
scroll to position [124, 0]
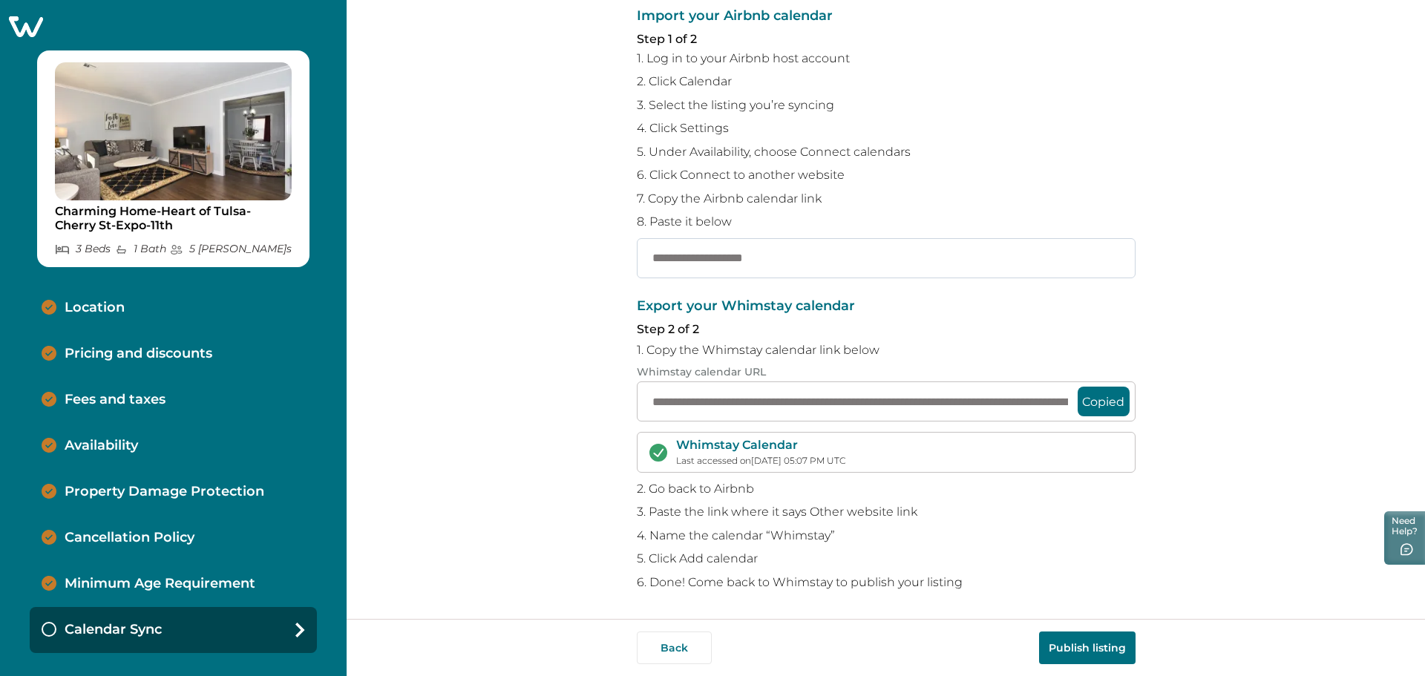
drag, startPoint x: 687, startPoint y: 266, endPoint x: 667, endPoint y: 309, distance: 47.2
click at [687, 265] on input "text" at bounding box center [886, 258] width 499 height 40
click at [22, 17] on icon at bounding box center [26, 26] width 34 height 21
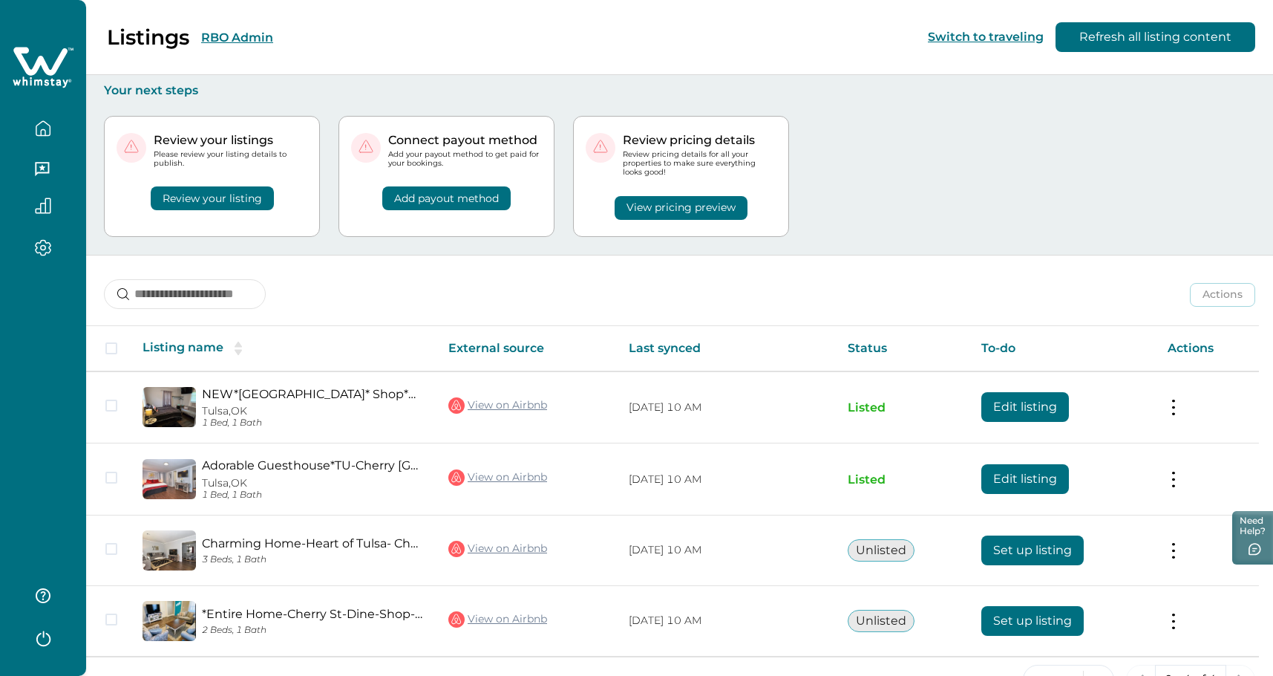
click at [249, 33] on button "RBO Admin" at bounding box center [237, 37] width 72 height 14
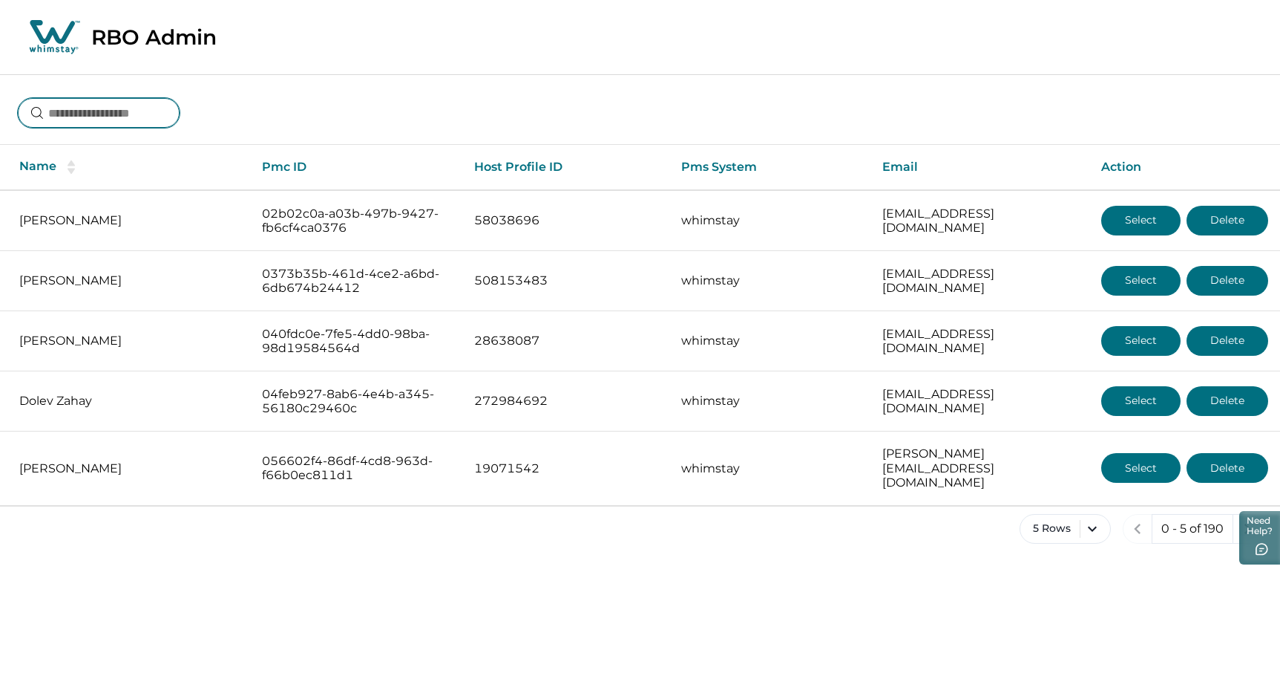
click at [134, 104] on input at bounding box center [99, 113] width 162 height 30
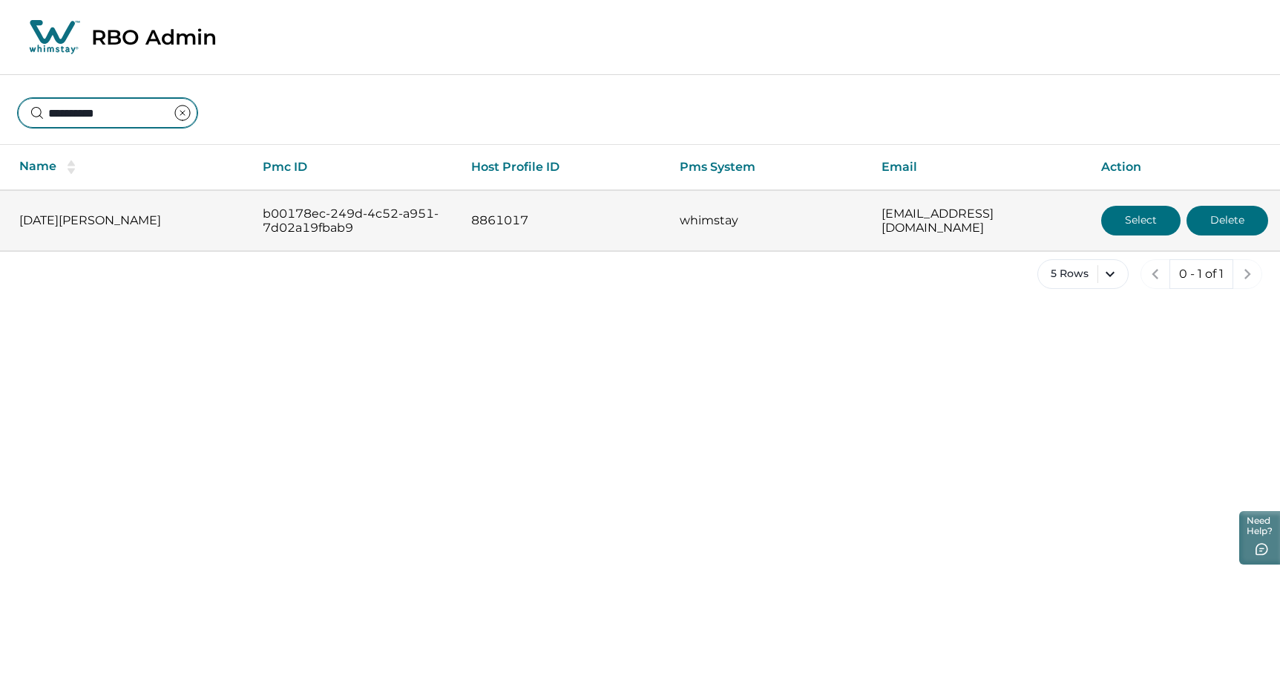
type input "**********"
click at [1162, 226] on button "Select" at bounding box center [1141, 221] width 79 height 30
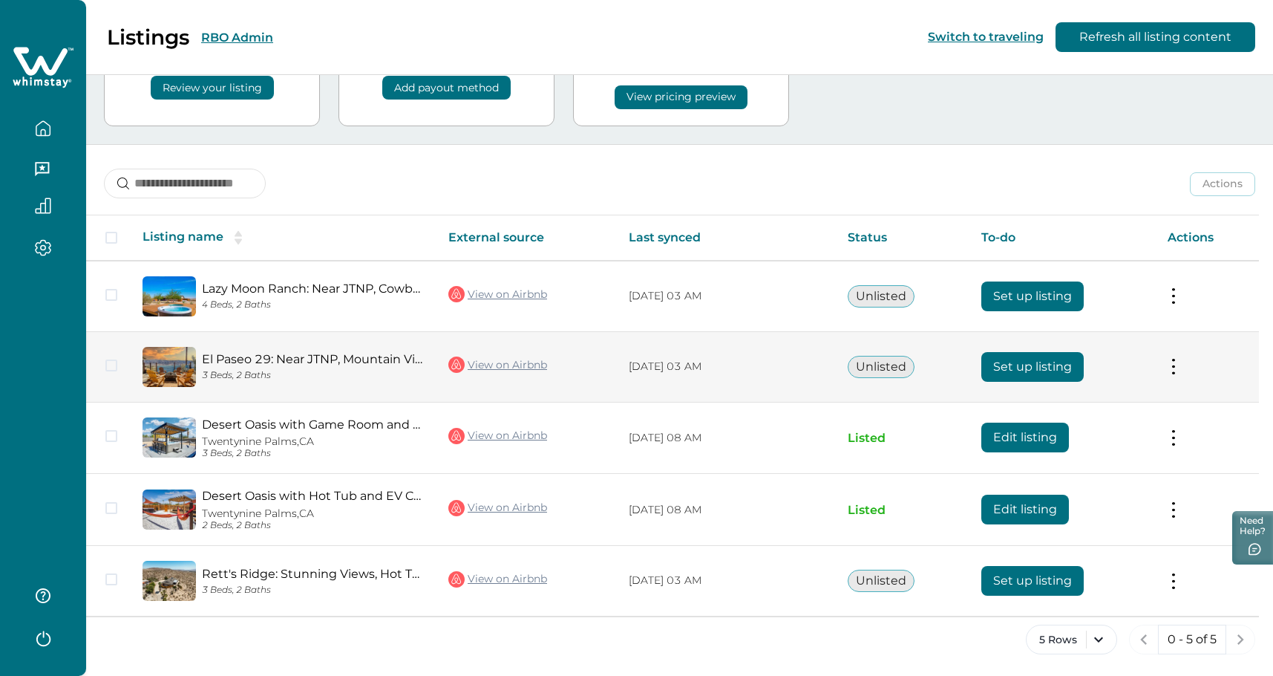
scroll to position [113, 0]
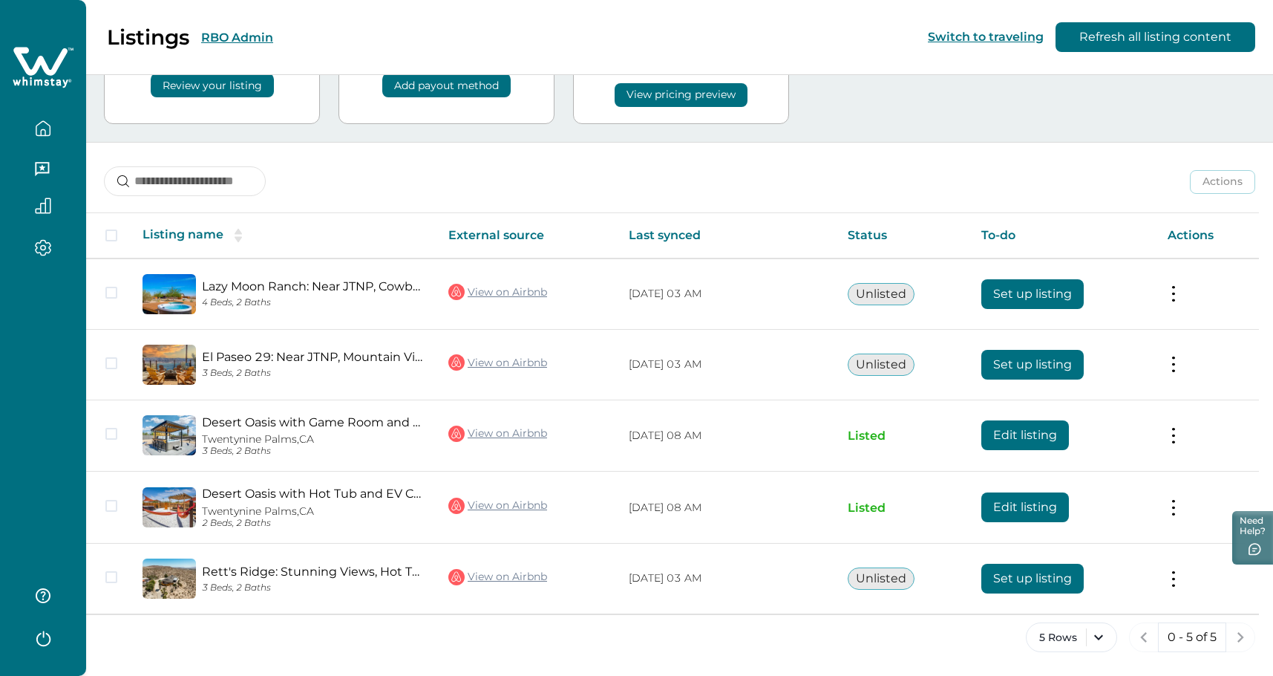
click at [249, 32] on button "RBO Admin" at bounding box center [237, 37] width 72 height 14
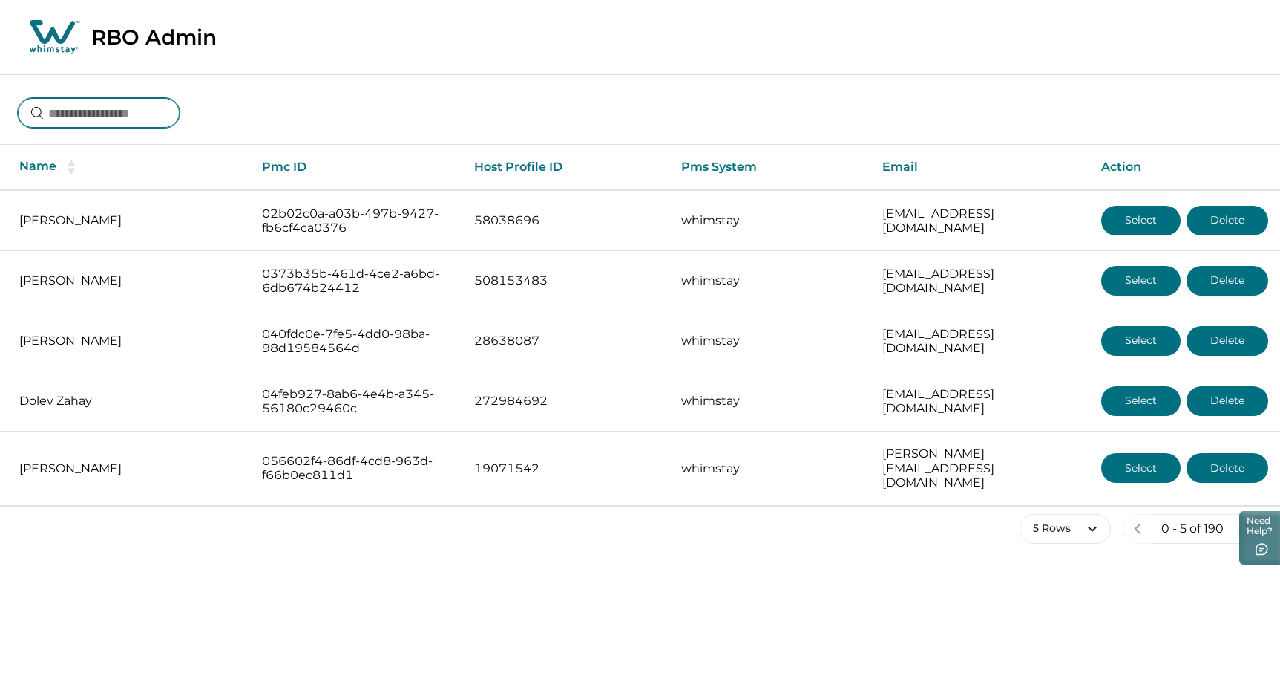
click at [91, 114] on input at bounding box center [99, 113] width 162 height 30
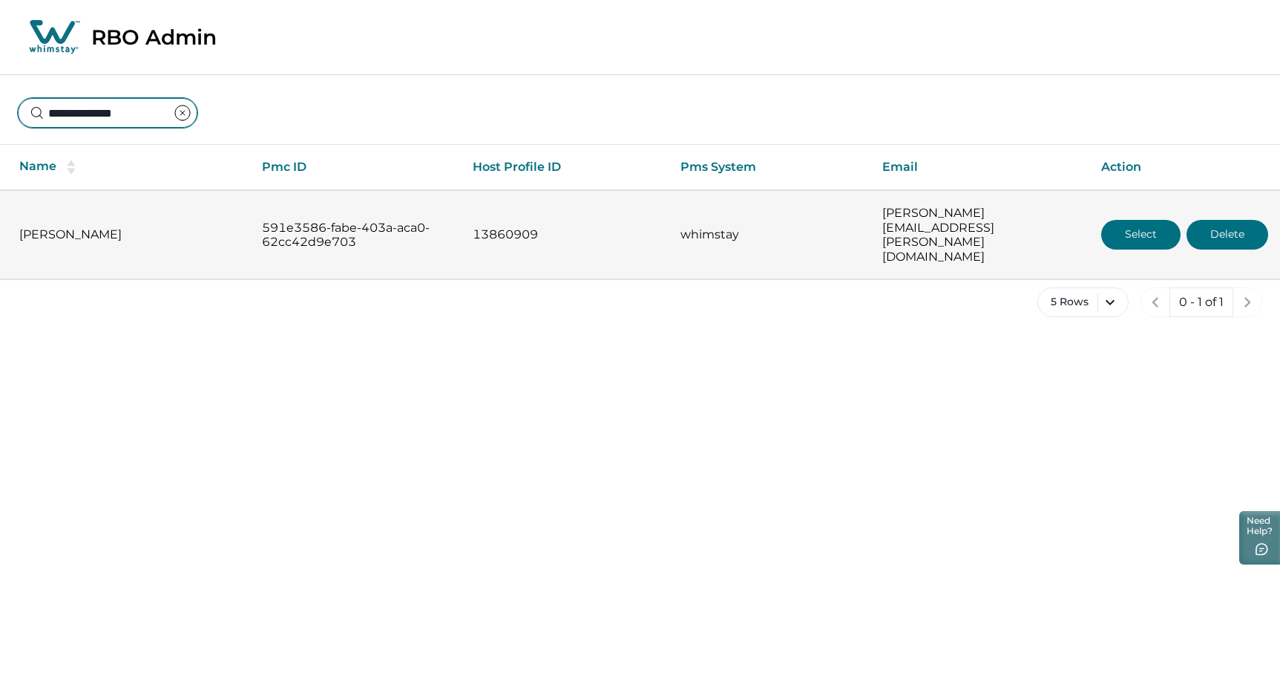
type input "**********"
click at [1142, 220] on button "Select" at bounding box center [1141, 235] width 79 height 30
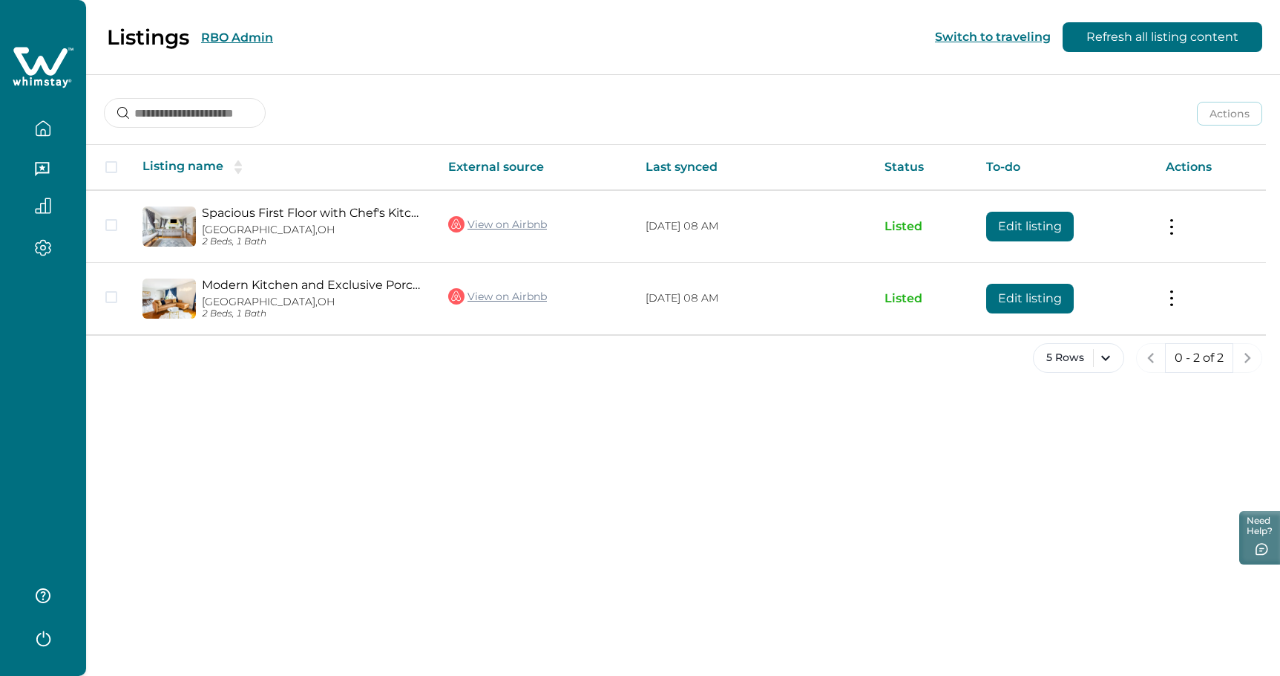
click at [246, 34] on button "RBO Admin" at bounding box center [237, 37] width 72 height 14
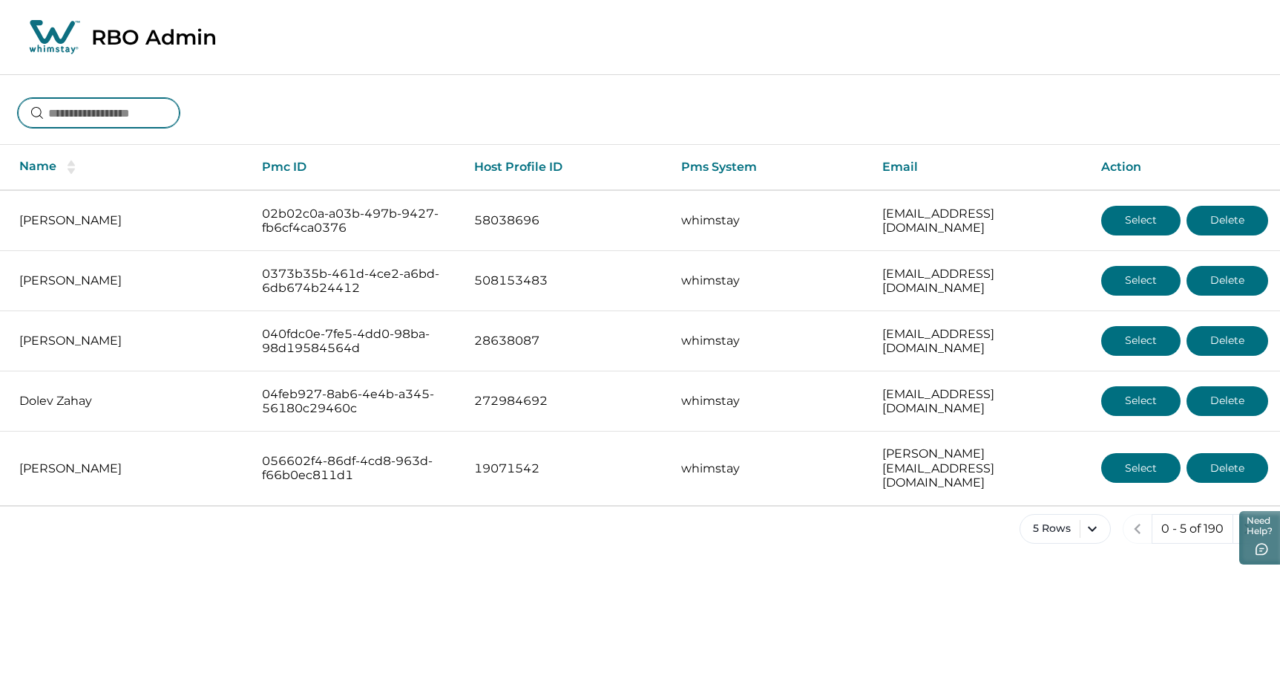
click at [113, 125] on input at bounding box center [99, 113] width 162 height 30
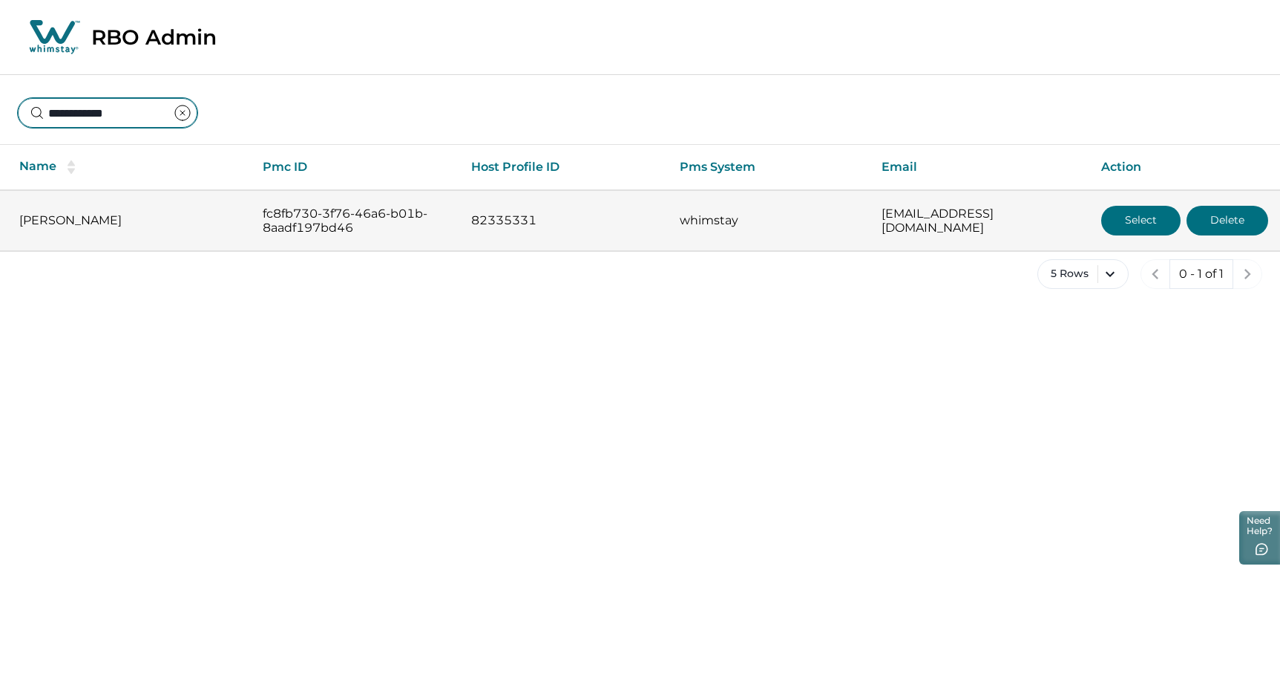
type input "**********"
click at [1157, 218] on button "Select" at bounding box center [1141, 221] width 79 height 30
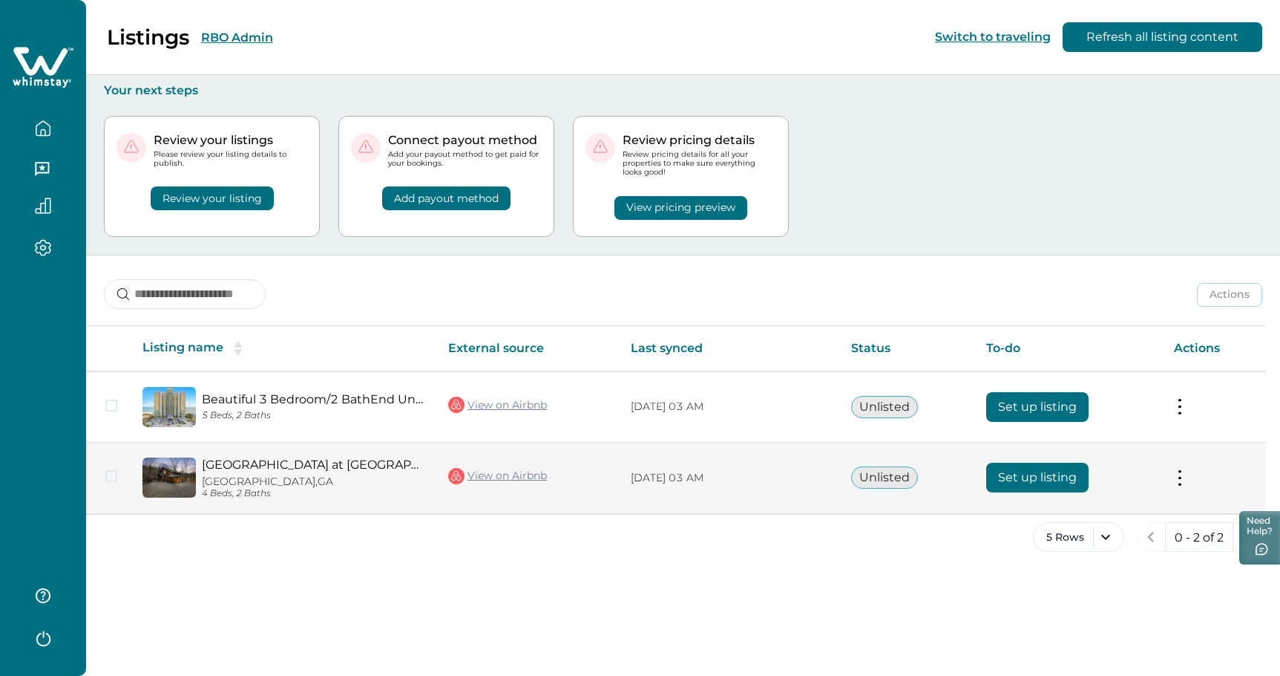
click at [1024, 480] on button "Set up listing" at bounding box center [1038, 477] width 102 height 30
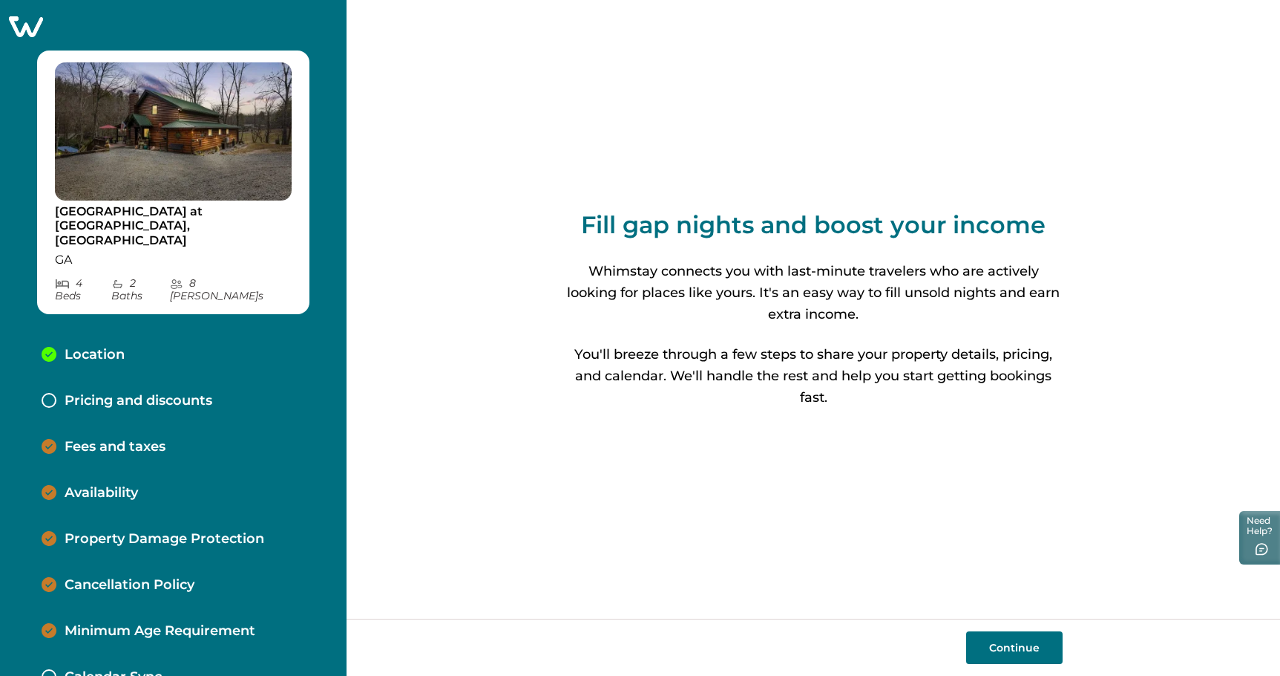
click at [131, 393] on p "Pricing and discounts" at bounding box center [139, 401] width 148 height 16
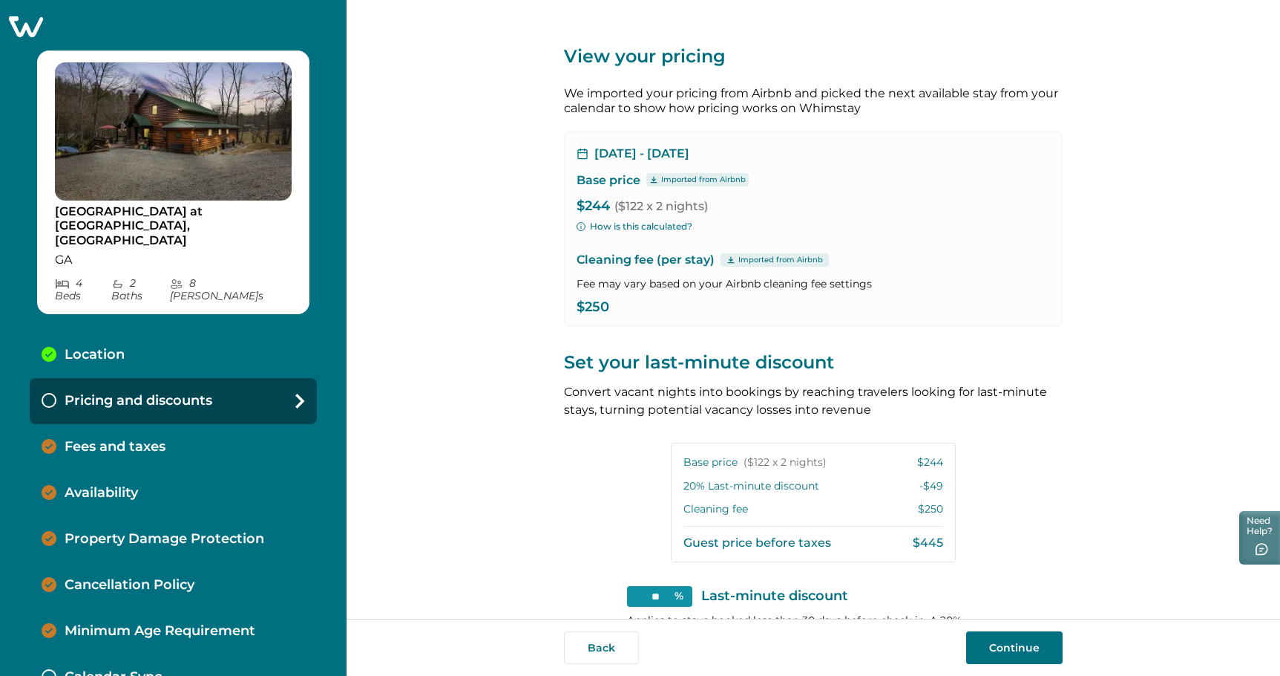
click at [1014, 651] on button "Continue" at bounding box center [1014, 647] width 97 height 33
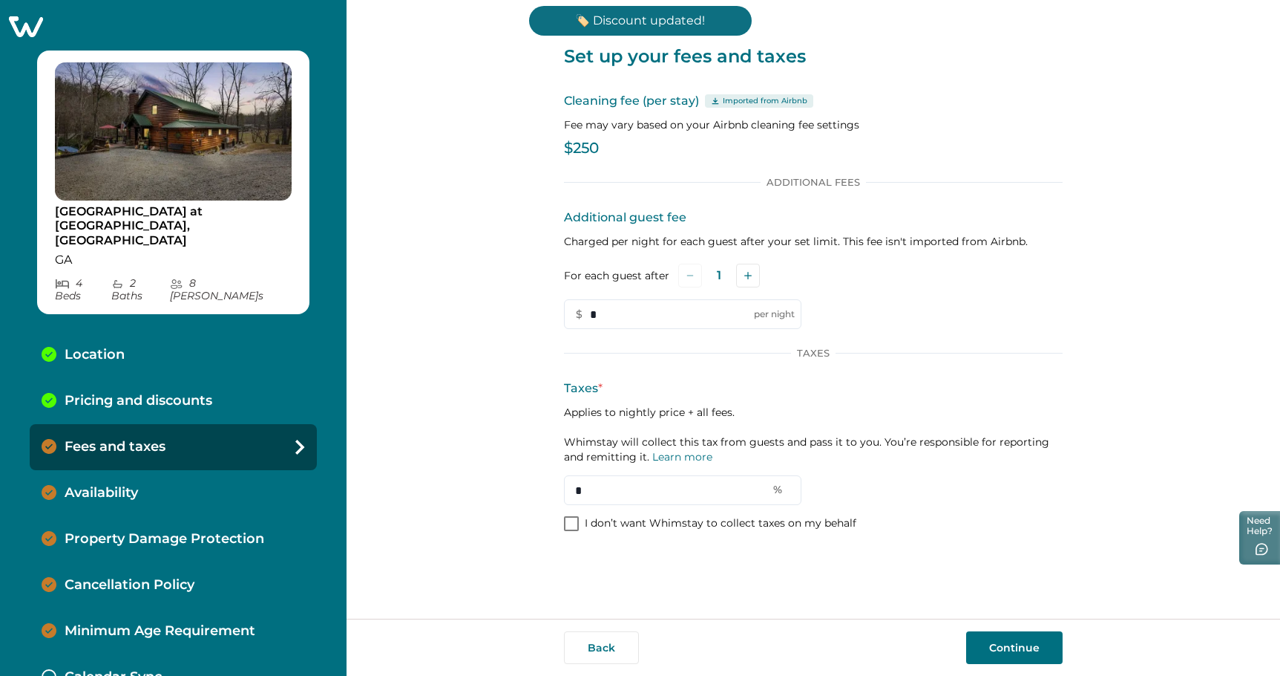
drag, startPoint x: 1016, startPoint y: 640, endPoint x: 1013, endPoint y: 569, distance: 70.6
click at [1013, 569] on div "Set up your fees and taxes Cleaning fee (per stay) Imported from Airbnb Fee may…" at bounding box center [813, 309] width 499 height 618
click at [694, 520] on p "I don’t want Whimstay to collect taxes on my behalf" at bounding box center [721, 523] width 272 height 15
click at [1006, 651] on button "Continue" at bounding box center [1014, 647] width 97 height 33
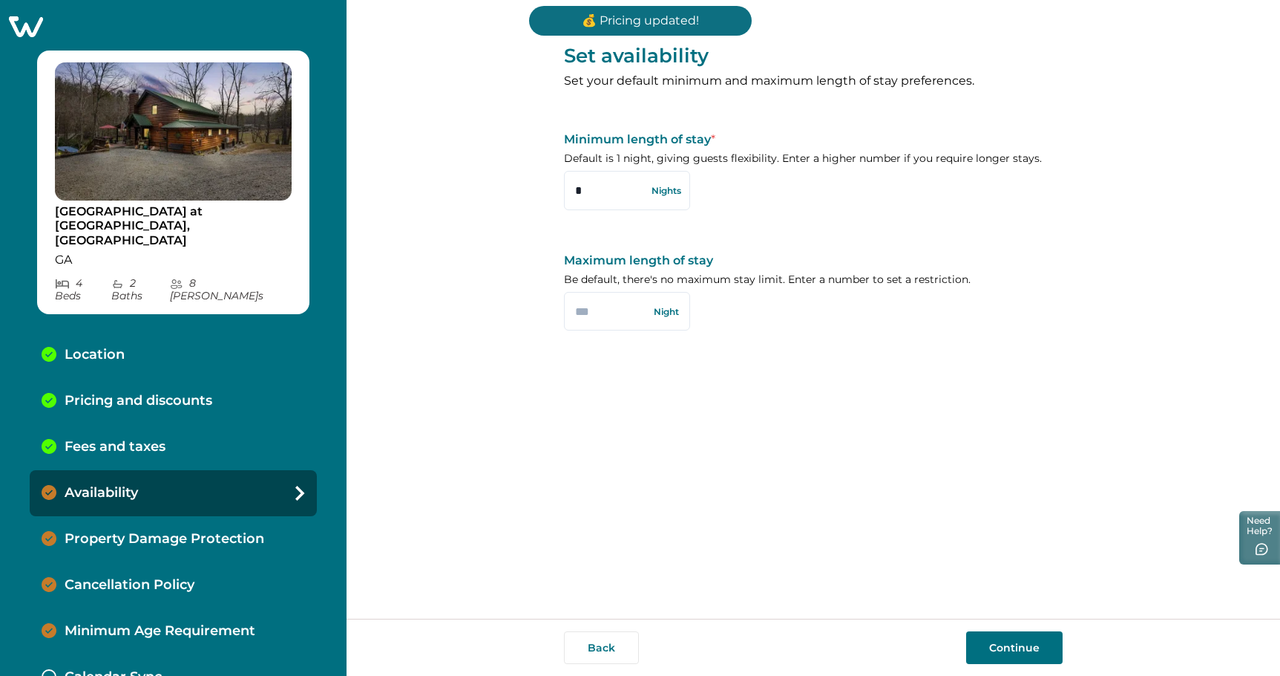
click at [1007, 648] on button "Continue" at bounding box center [1014, 647] width 97 height 33
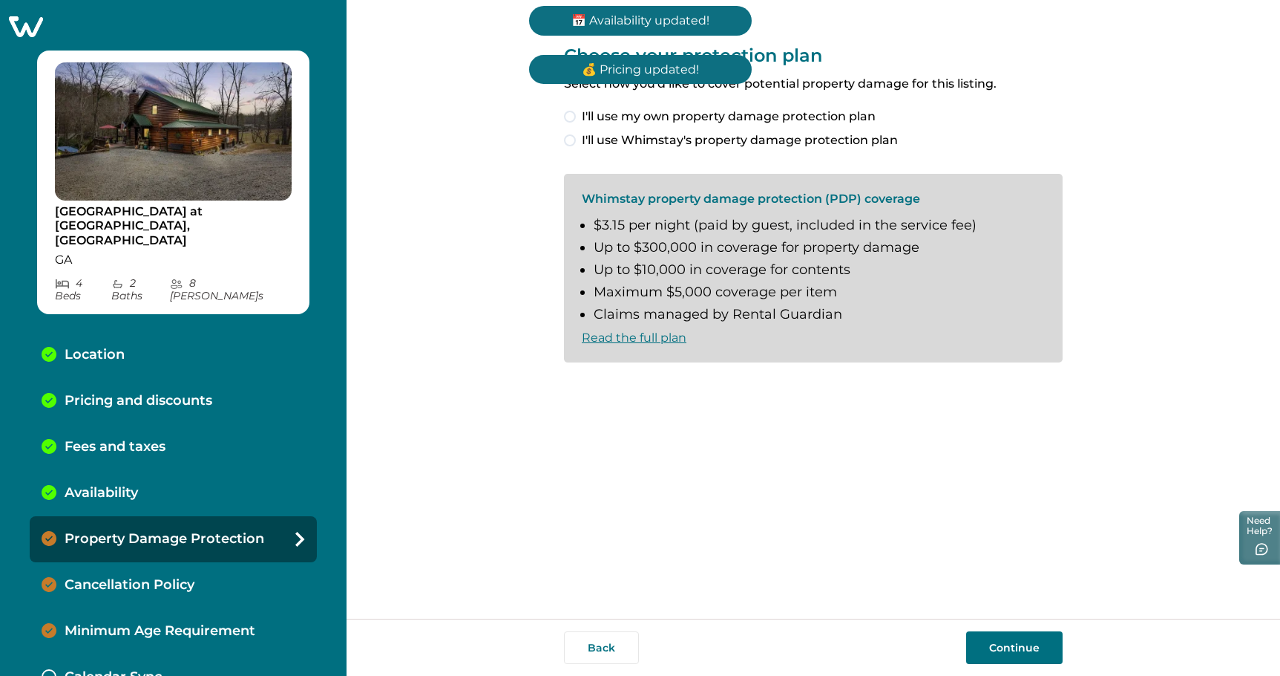
click at [708, 135] on span "I'll use Whimstay's property damage protection plan" at bounding box center [740, 140] width 316 height 18
click at [673, 387] on span "I understand and accept the Whimstay Host Terms and Conditions" at bounding box center [781, 387] width 399 height 18
click at [1004, 636] on button "Continue" at bounding box center [1014, 647] width 97 height 33
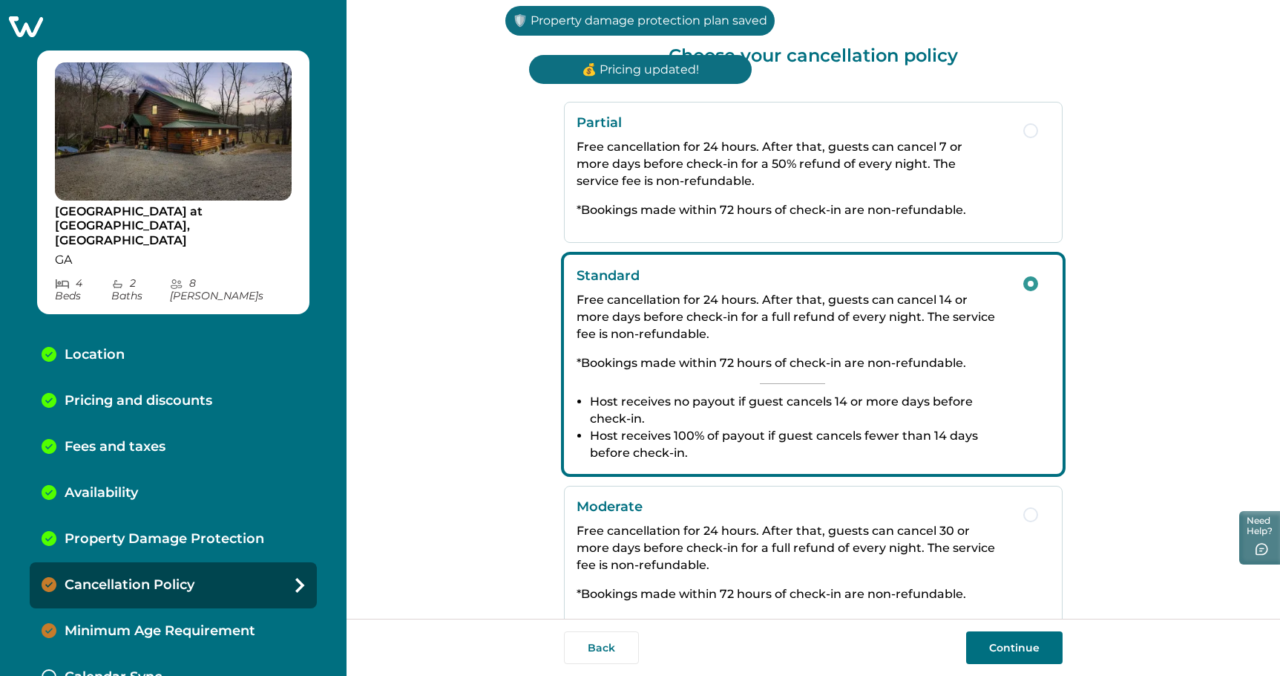
click at [1004, 626] on div "Back Continue" at bounding box center [814, 646] width 934 height 57
click at [1007, 638] on button "Continue" at bounding box center [1014, 647] width 97 height 33
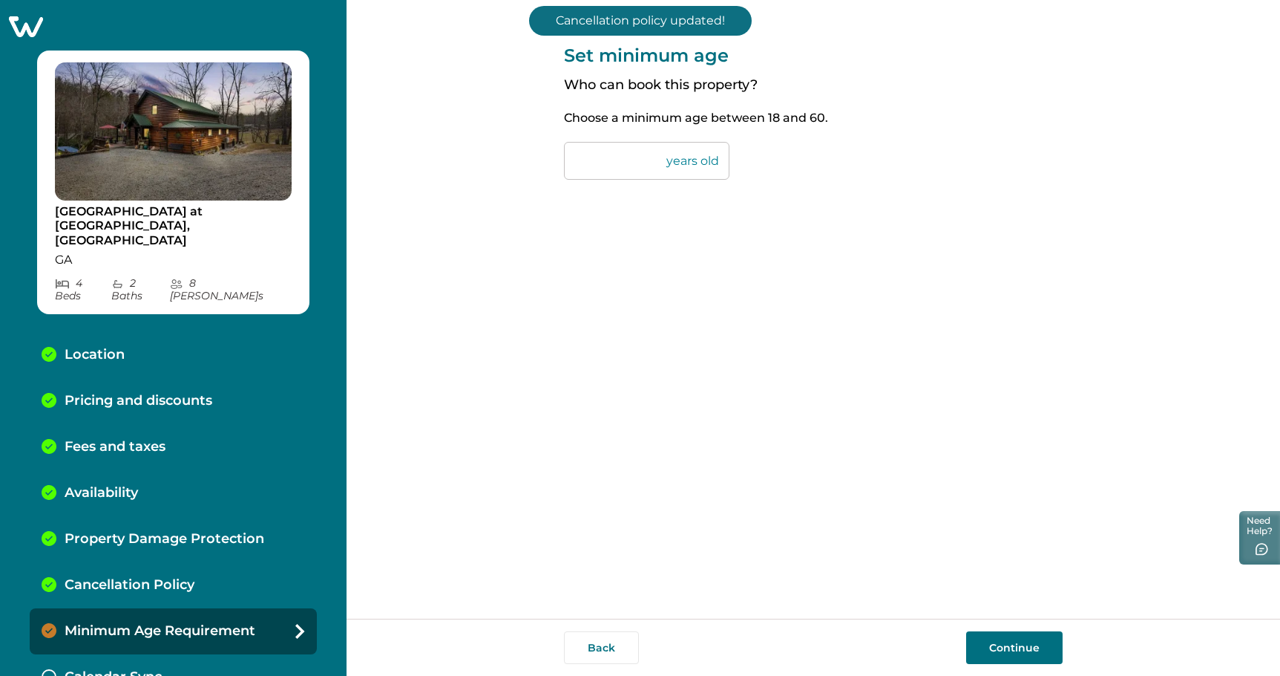
click at [1001, 641] on button "Continue" at bounding box center [1014, 647] width 97 height 33
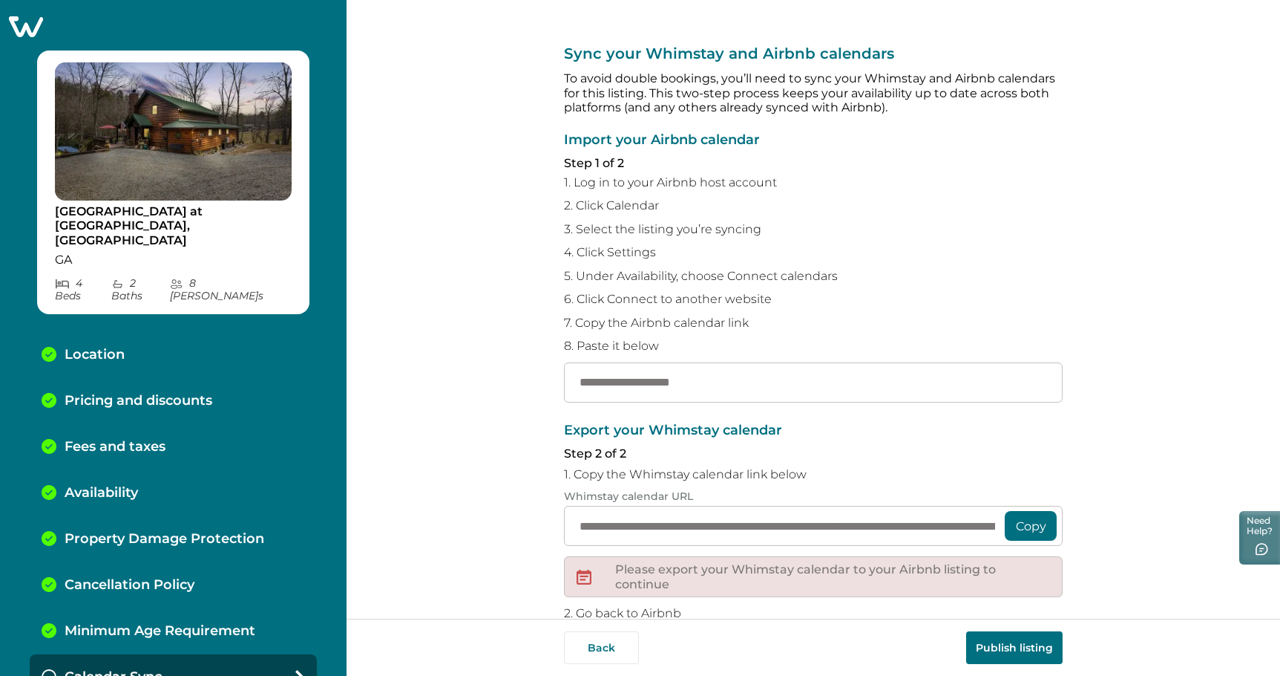
click at [20, 10] on div "[GEOGRAPHIC_DATA] at [GEOGRAPHIC_DATA], [GEOGRAPHIC_DATA] [GEOGRAPHIC_DATA] 4 B…" at bounding box center [173, 338] width 347 height 676
click at [27, 33] on icon at bounding box center [25, 26] width 36 height 23
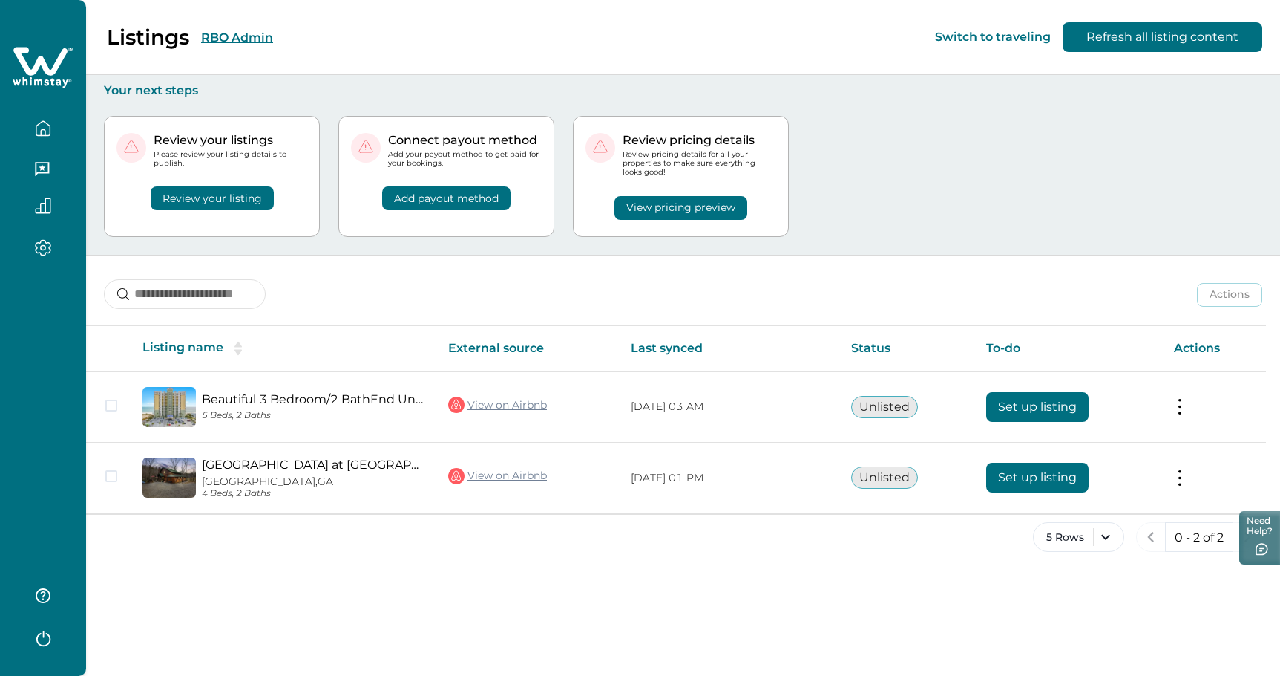
click at [235, 38] on button "RBO Admin" at bounding box center [237, 37] width 72 height 14
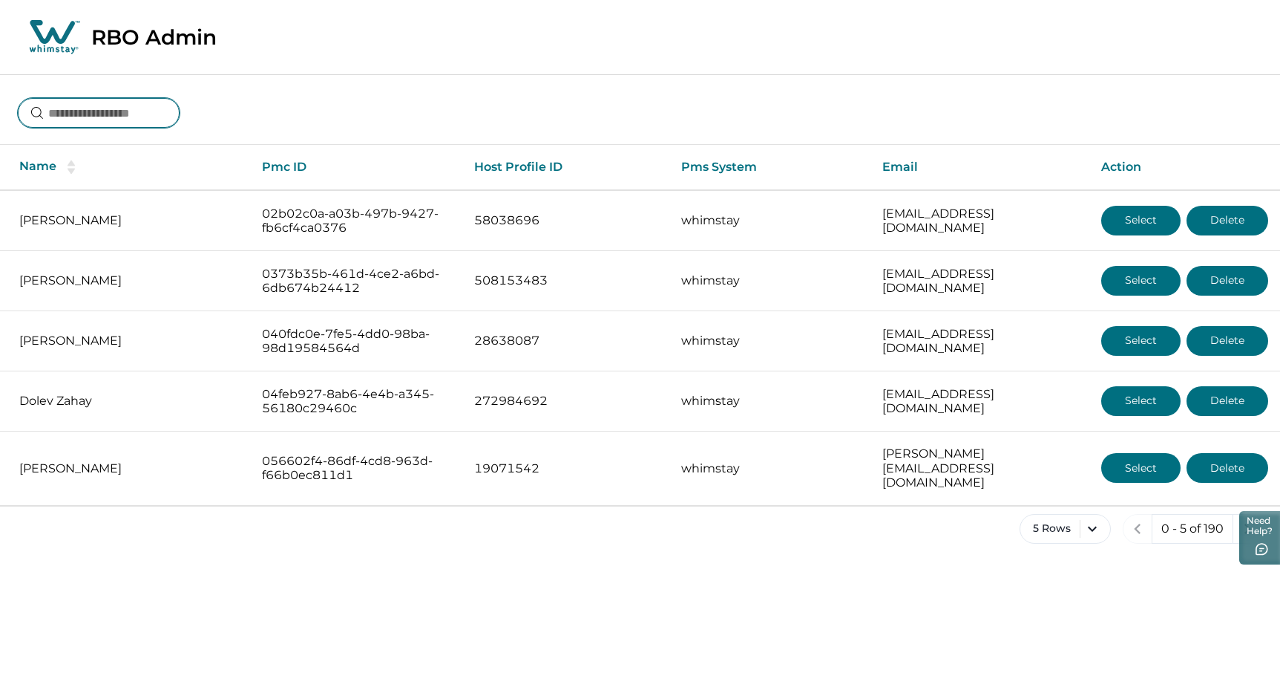
click at [180, 110] on input at bounding box center [99, 113] width 162 height 30
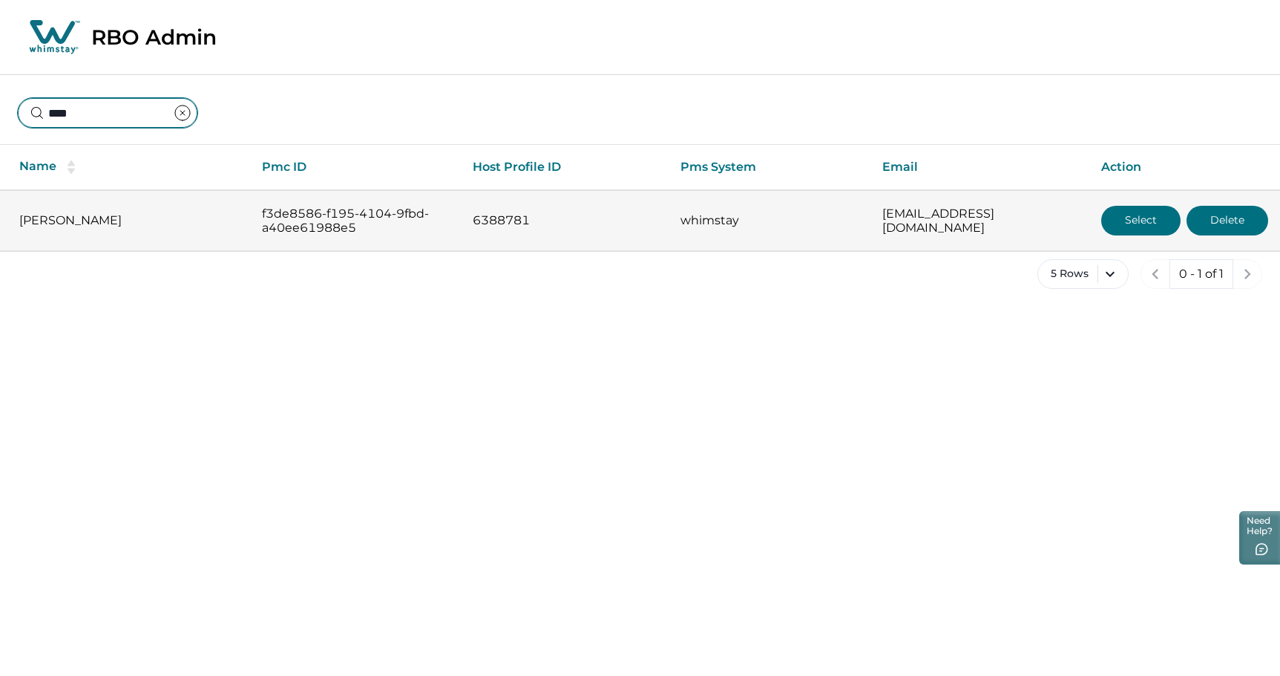
type input "****"
click at [1138, 220] on button "Select" at bounding box center [1141, 221] width 79 height 30
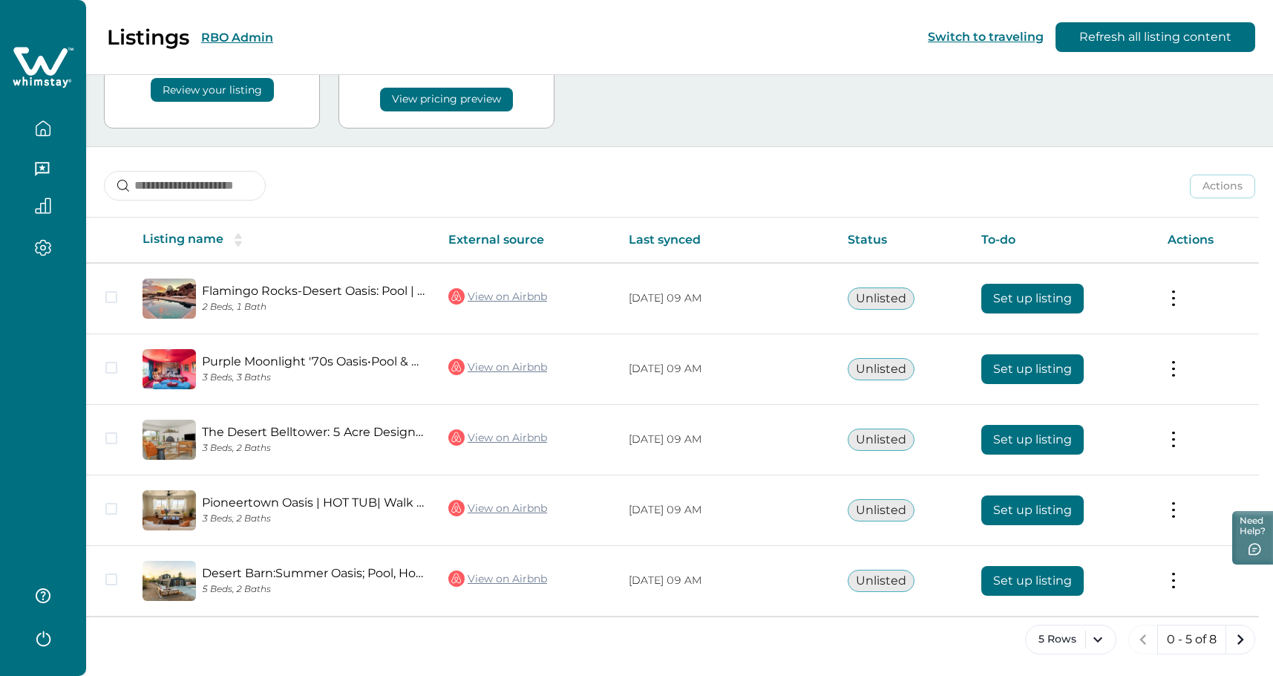
scroll to position [111, 0]
